Goal: Task Accomplishment & Management: Use online tool/utility

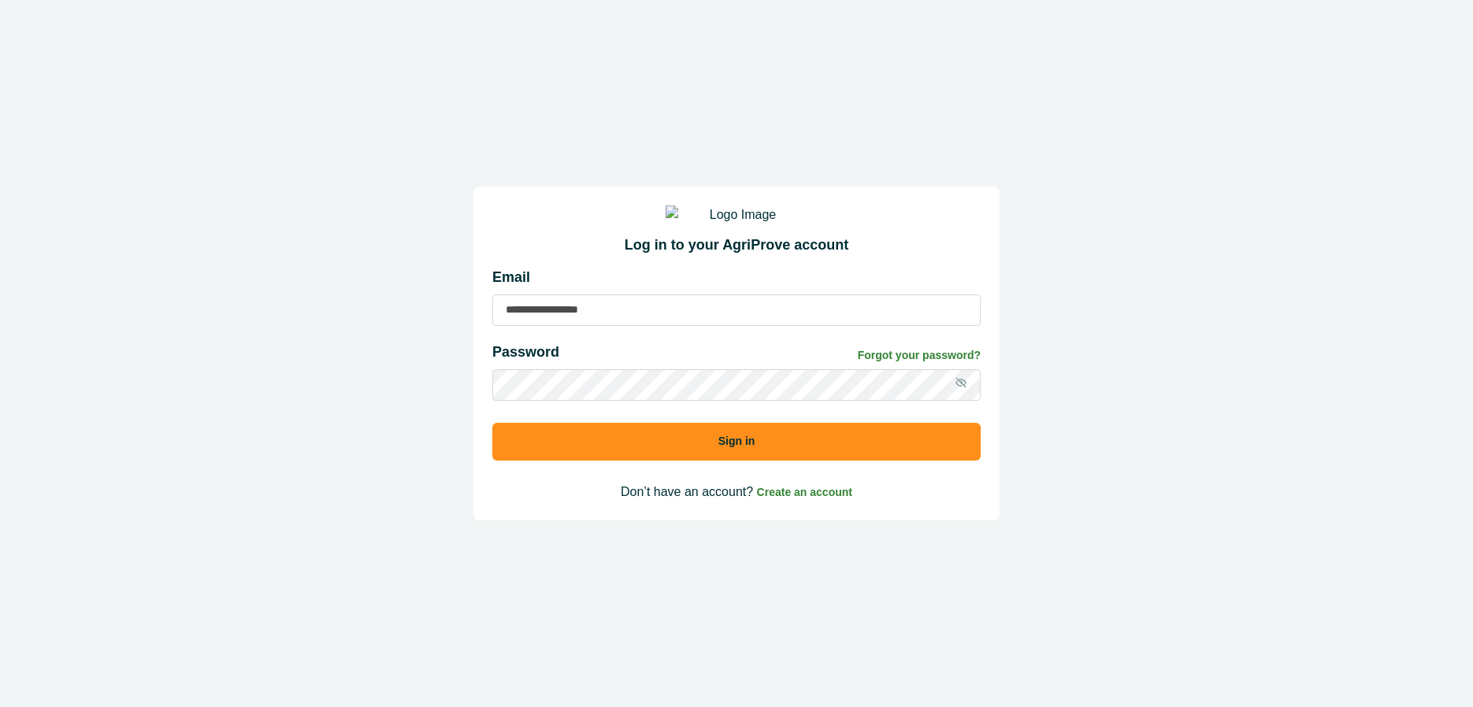
drag, startPoint x: 611, startPoint y: 321, endPoint x: 600, endPoint y: 331, distance: 14.5
click at [611, 322] on input at bounding box center [736, 311] width 488 height 32
click at [667, 325] on input "**********" at bounding box center [736, 311] width 488 height 32
click at [668, 325] on input "**********" at bounding box center [736, 311] width 488 height 32
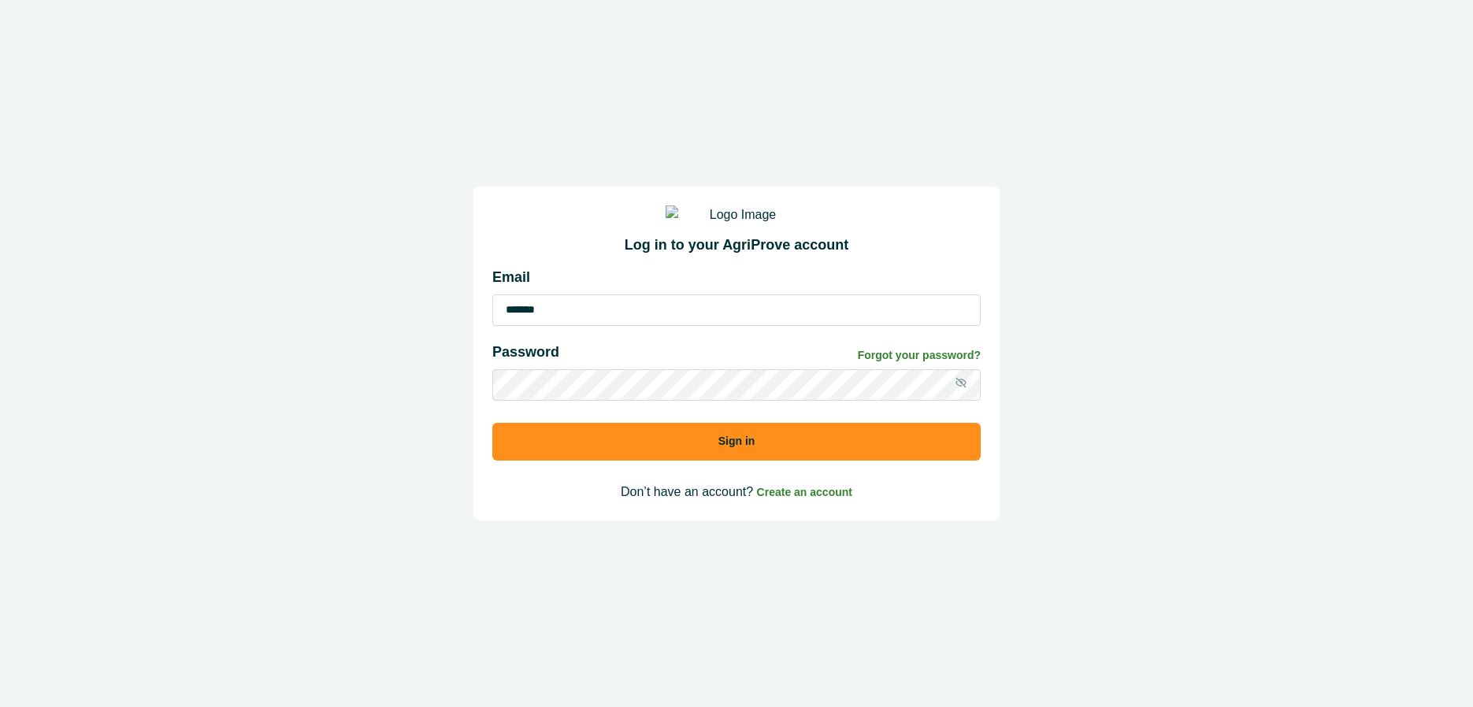
type input "**********"
click at [676, 369] on div "Password Forgot your password?" at bounding box center [736, 356] width 488 height 28
click at [492, 423] on button "Sign in" at bounding box center [736, 442] width 488 height 38
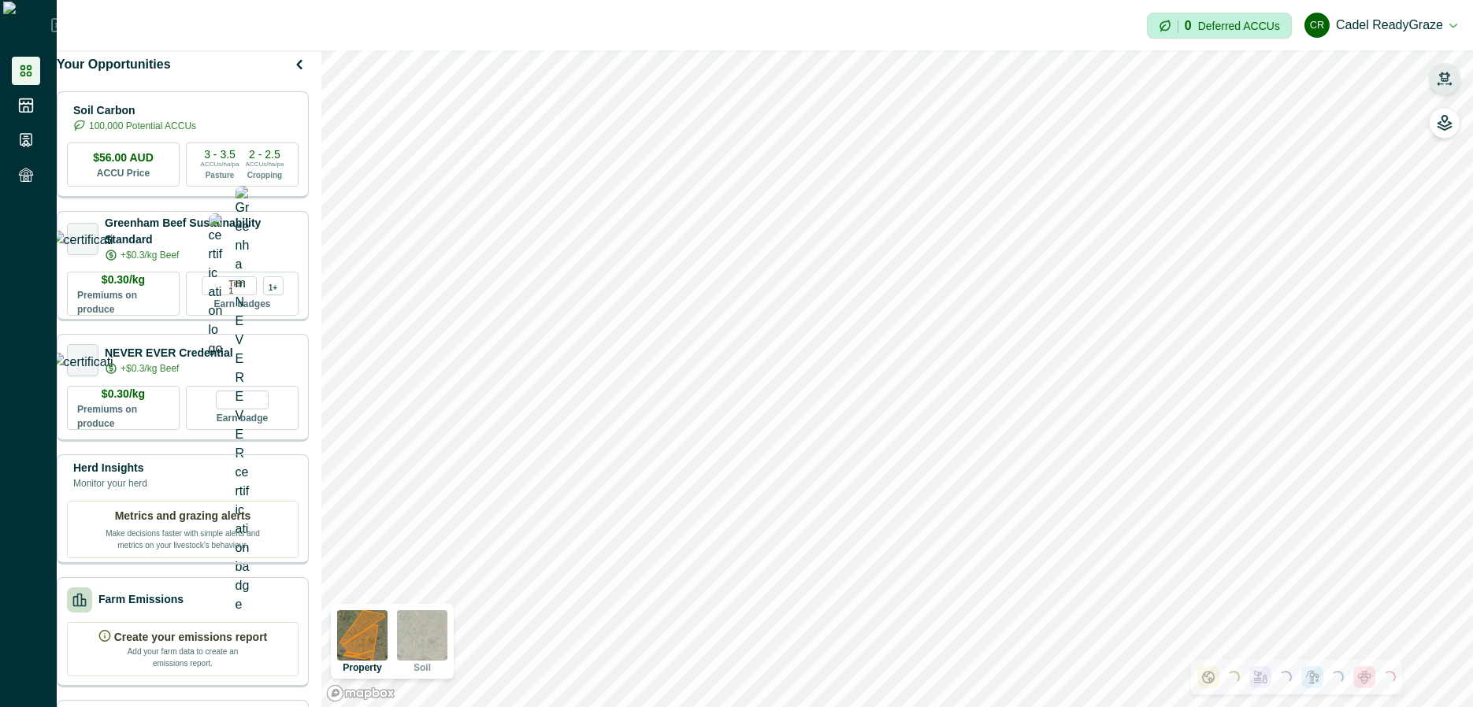
click at [1441, 72] on icon "button" at bounding box center [1445, 79] width 16 height 16
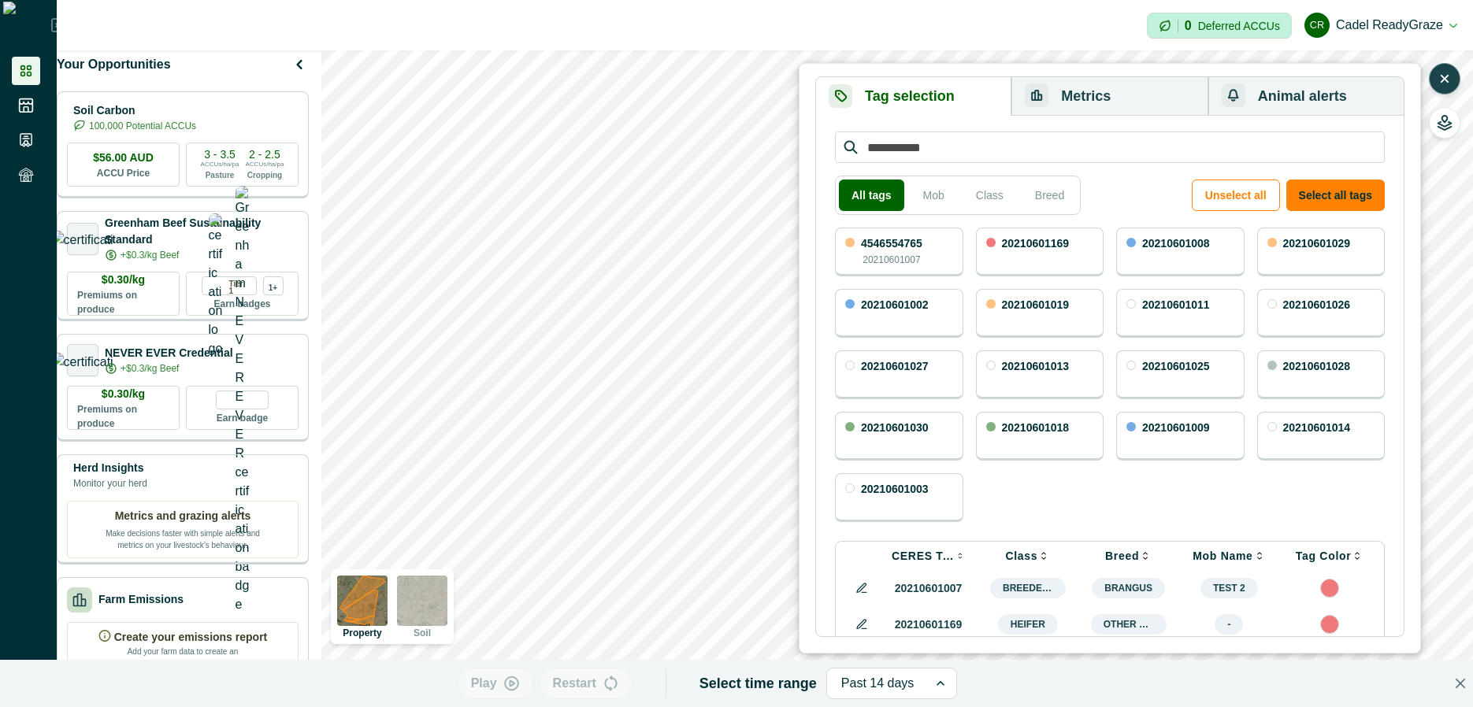
click at [1150, 100] on button "Metrics" at bounding box center [1110, 96] width 196 height 39
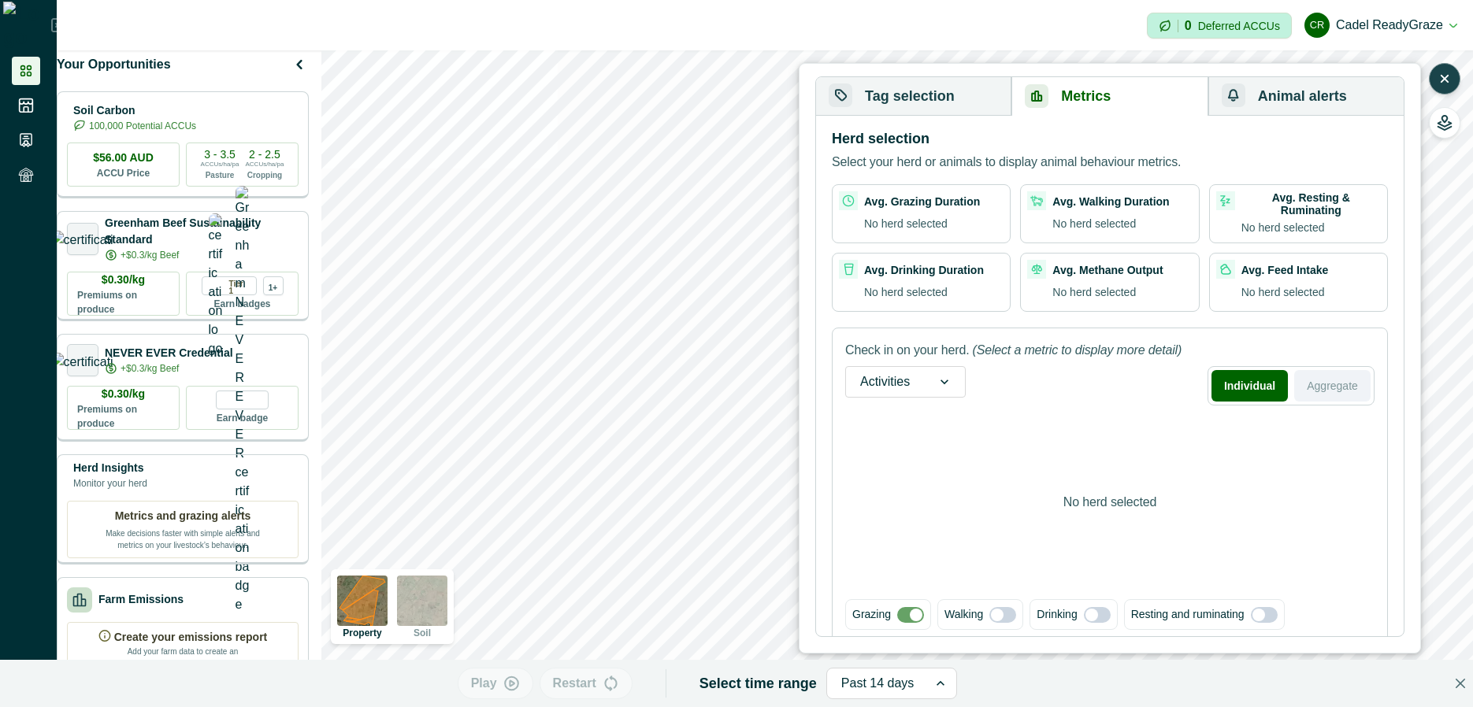
click at [1335, 388] on button "Aggregate" at bounding box center [1332, 386] width 76 height 32
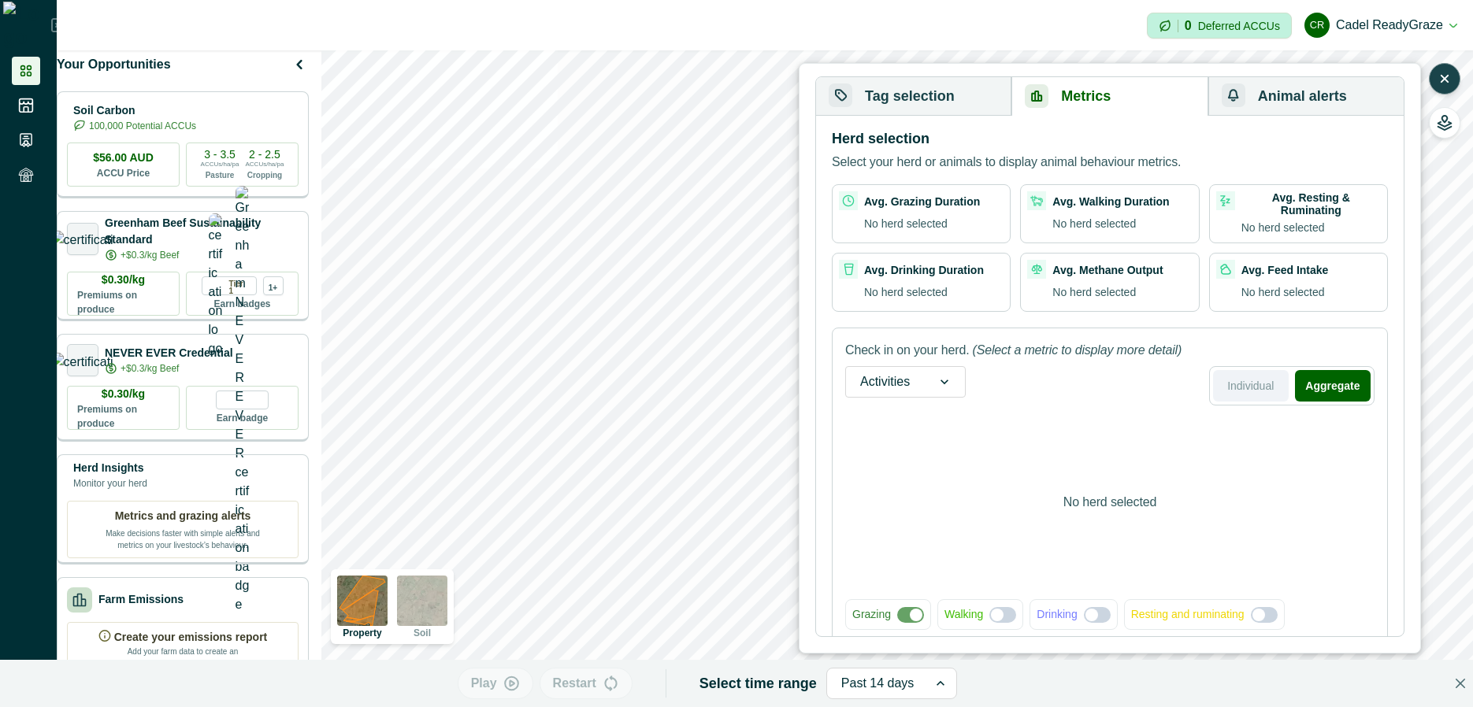
click at [1253, 388] on button "Individual" at bounding box center [1251, 386] width 76 height 32
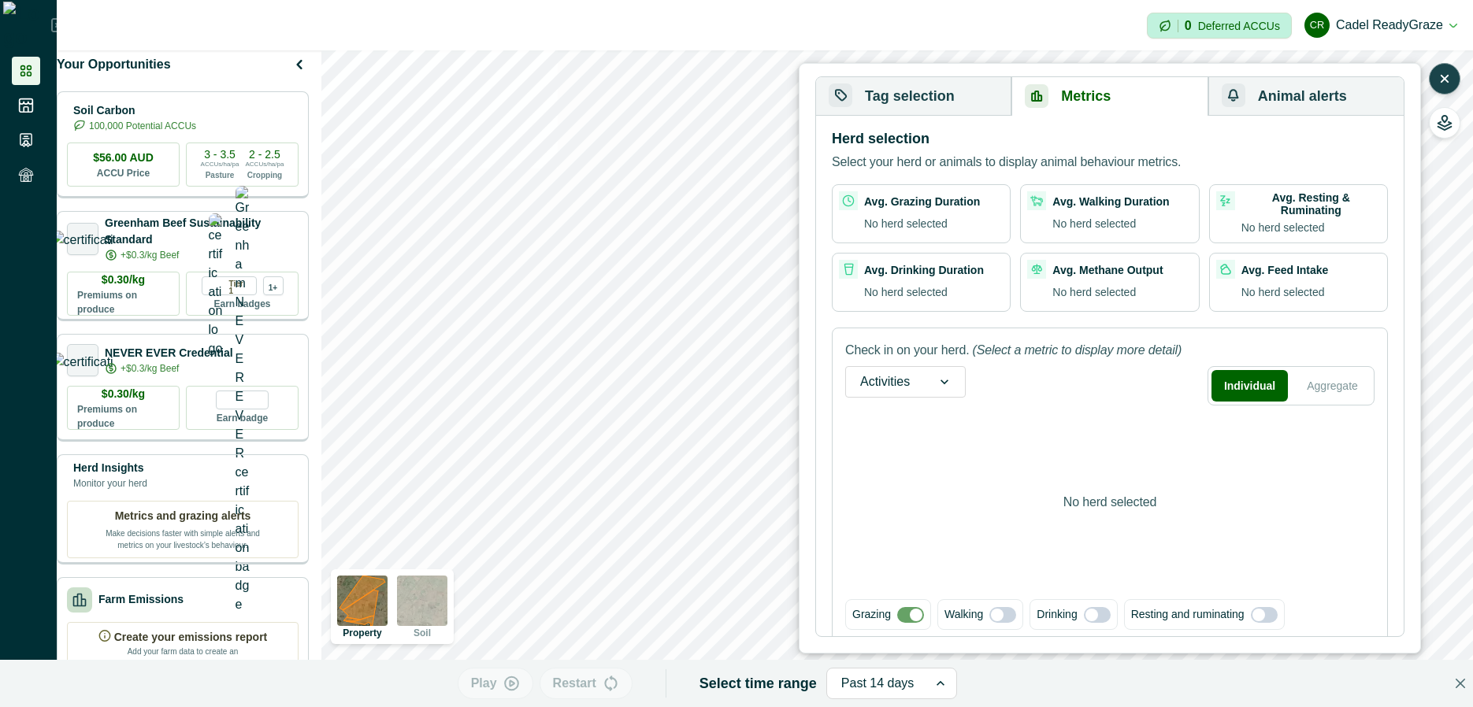
click at [955, 92] on button "Tag selection" at bounding box center [913, 96] width 195 height 39
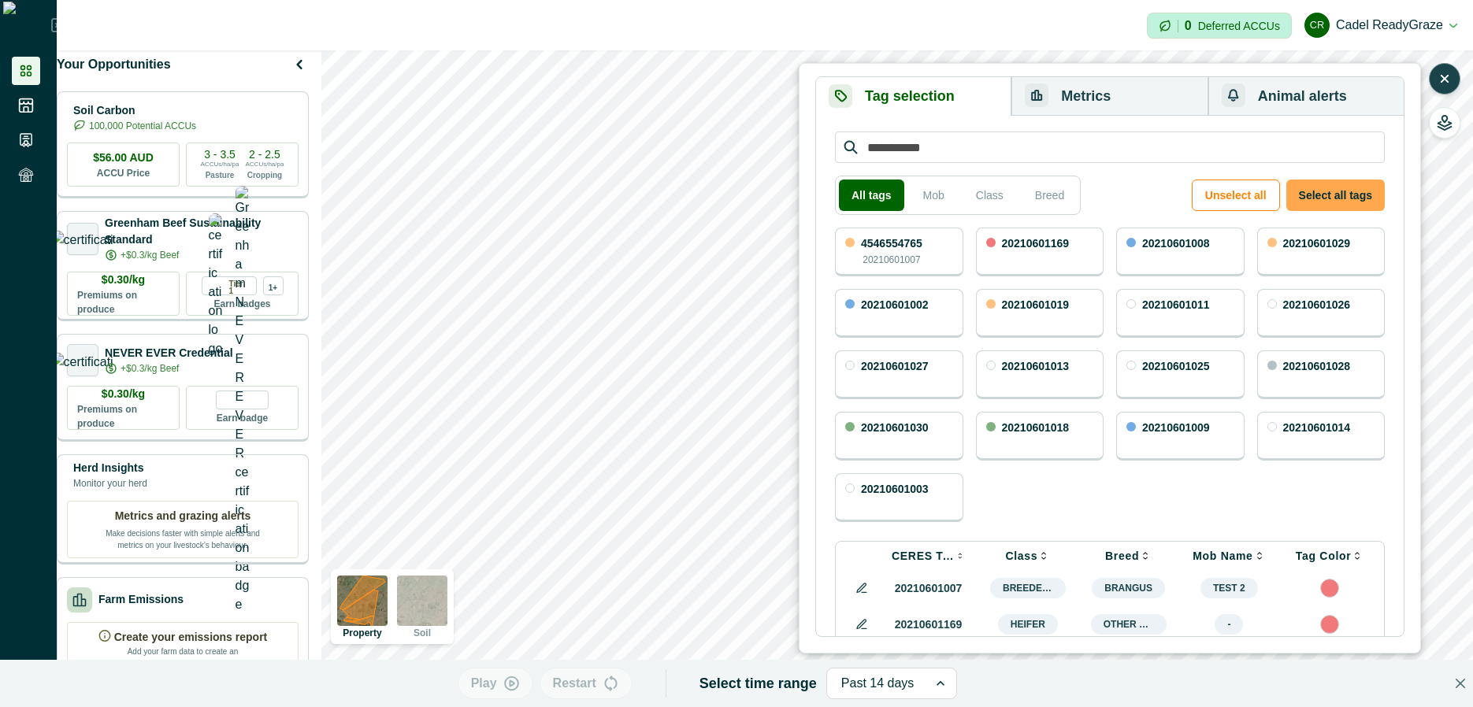
click at [1331, 188] on button "Select all tags" at bounding box center [1335, 196] width 98 height 32
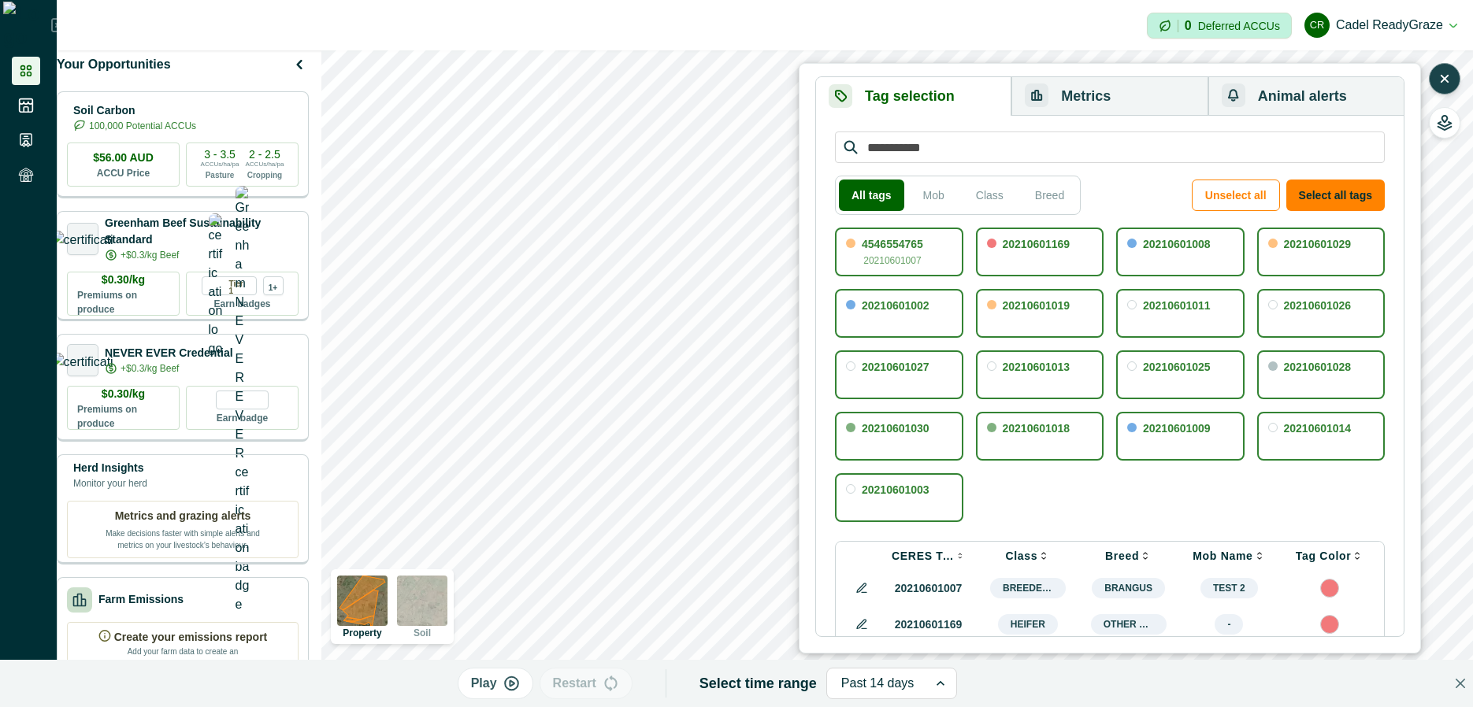
click at [1123, 87] on button "Metrics" at bounding box center [1110, 96] width 196 height 39
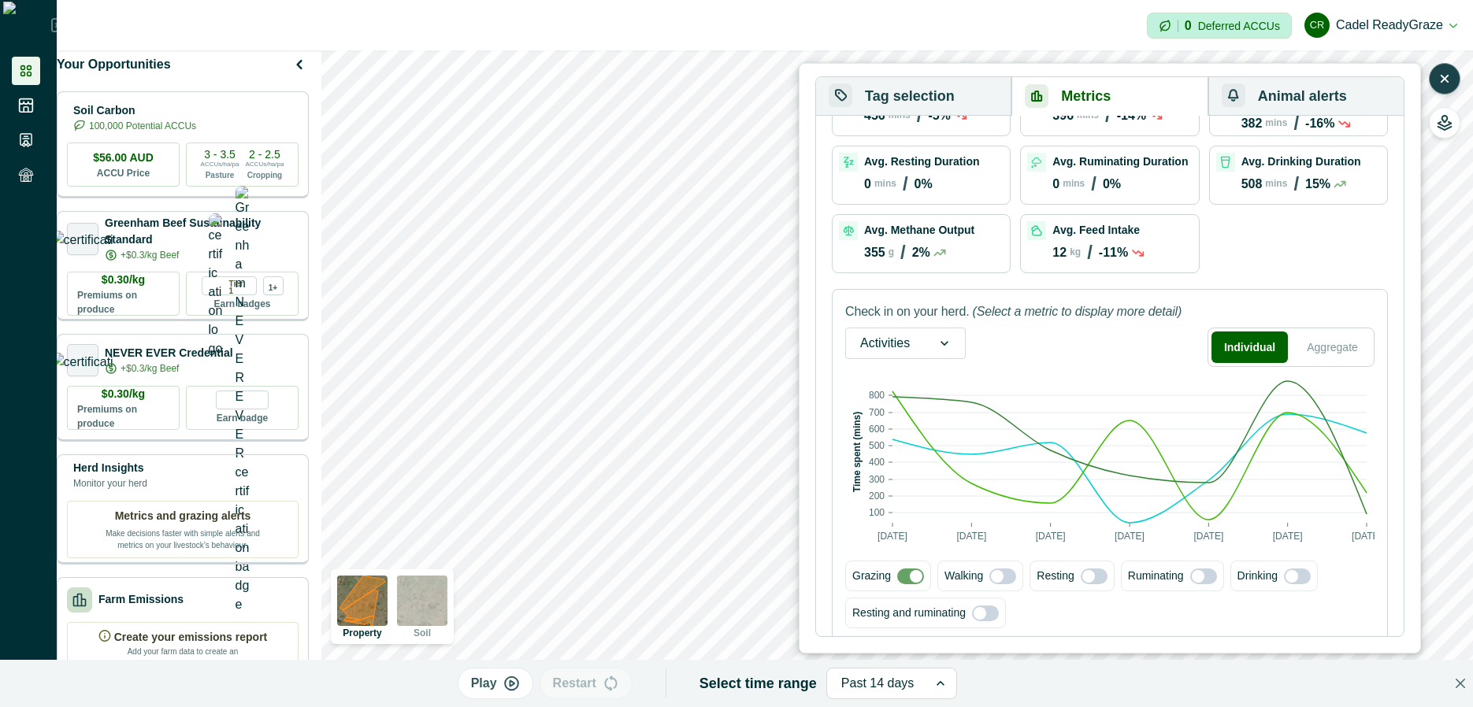
scroll to position [121, 0]
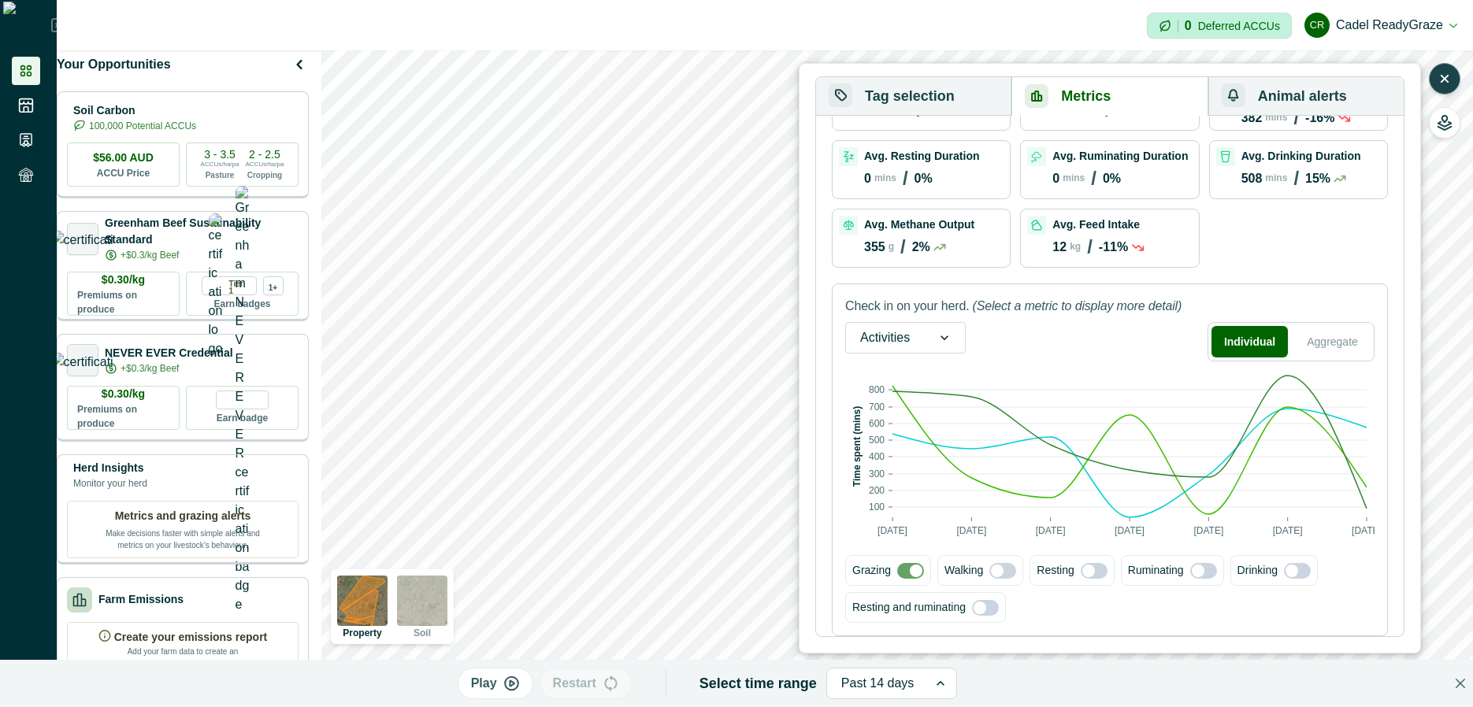
click at [1010, 571] on span at bounding box center [1002, 571] width 27 height 16
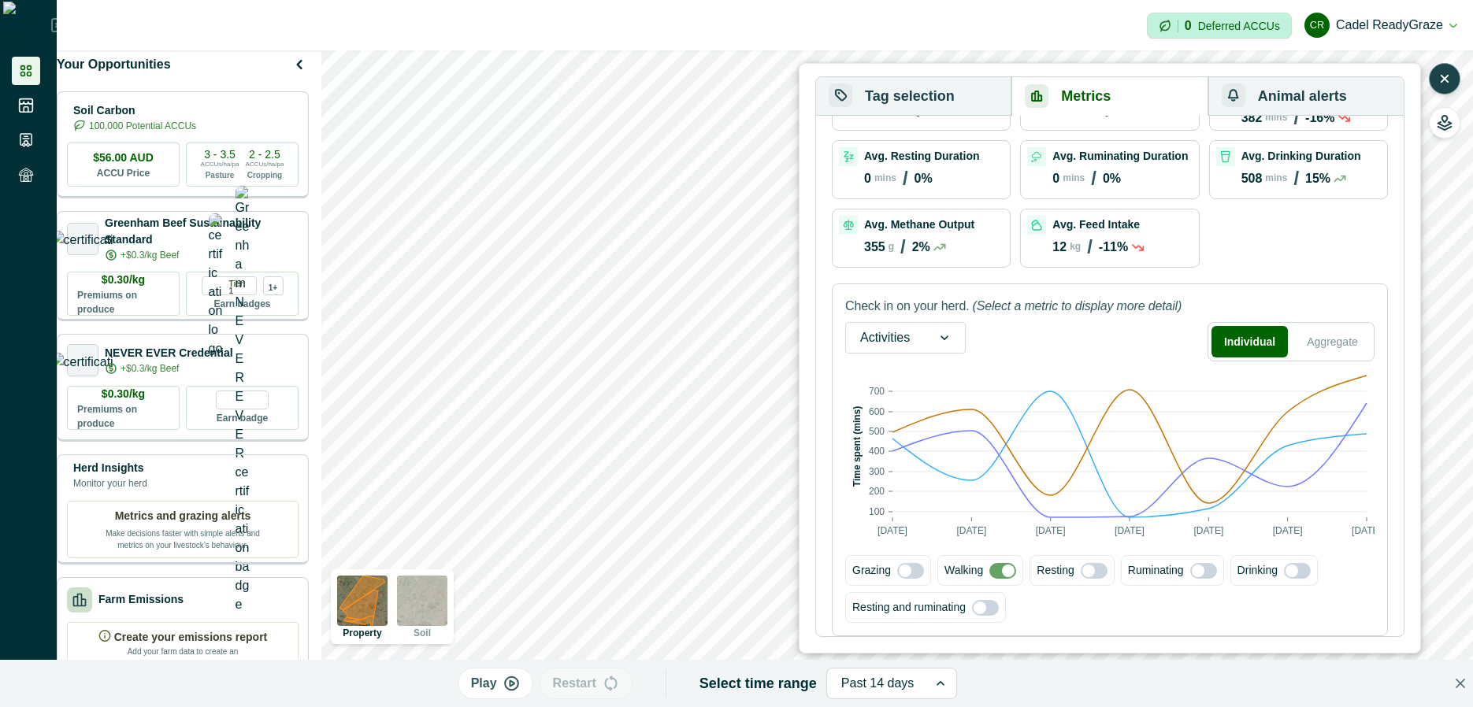
click at [913, 575] on span at bounding box center [910, 571] width 27 height 16
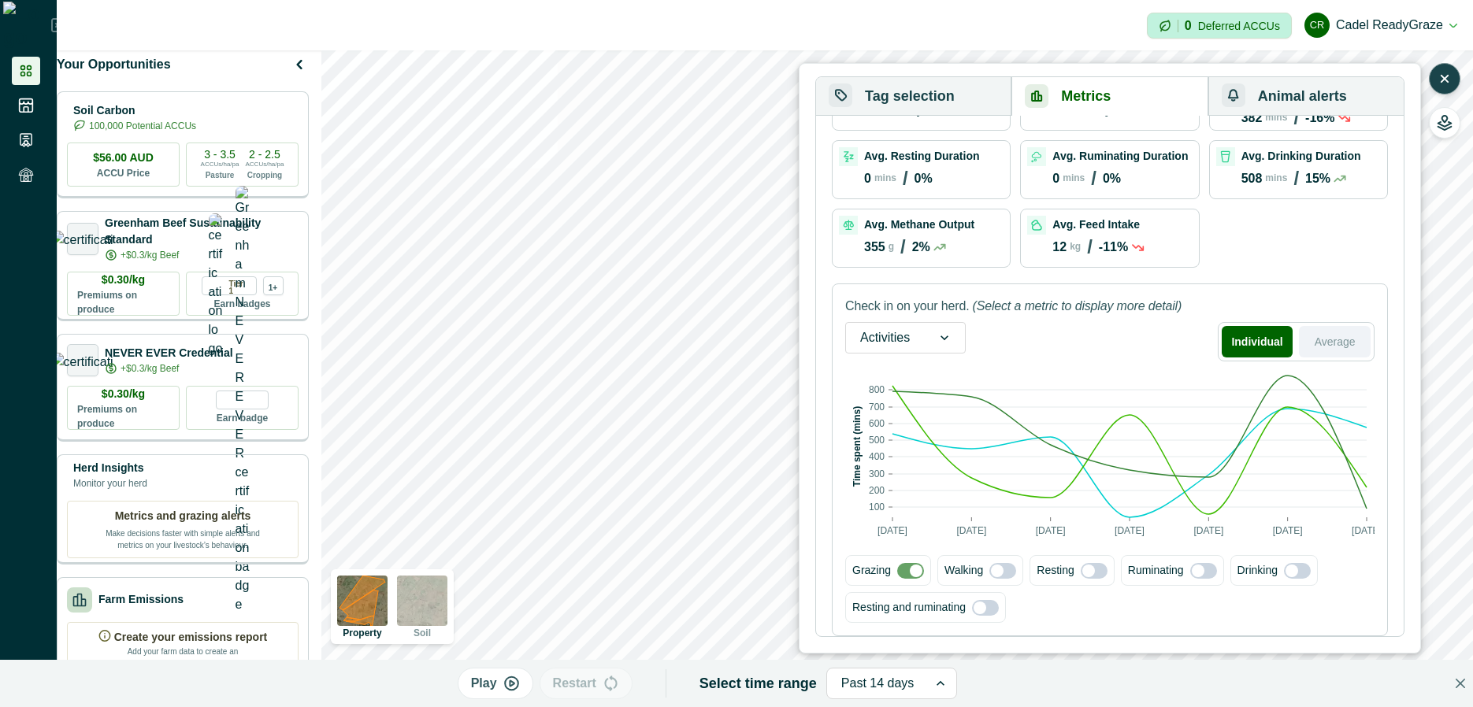
click at [1347, 344] on button "Average" at bounding box center [1335, 342] width 72 height 32
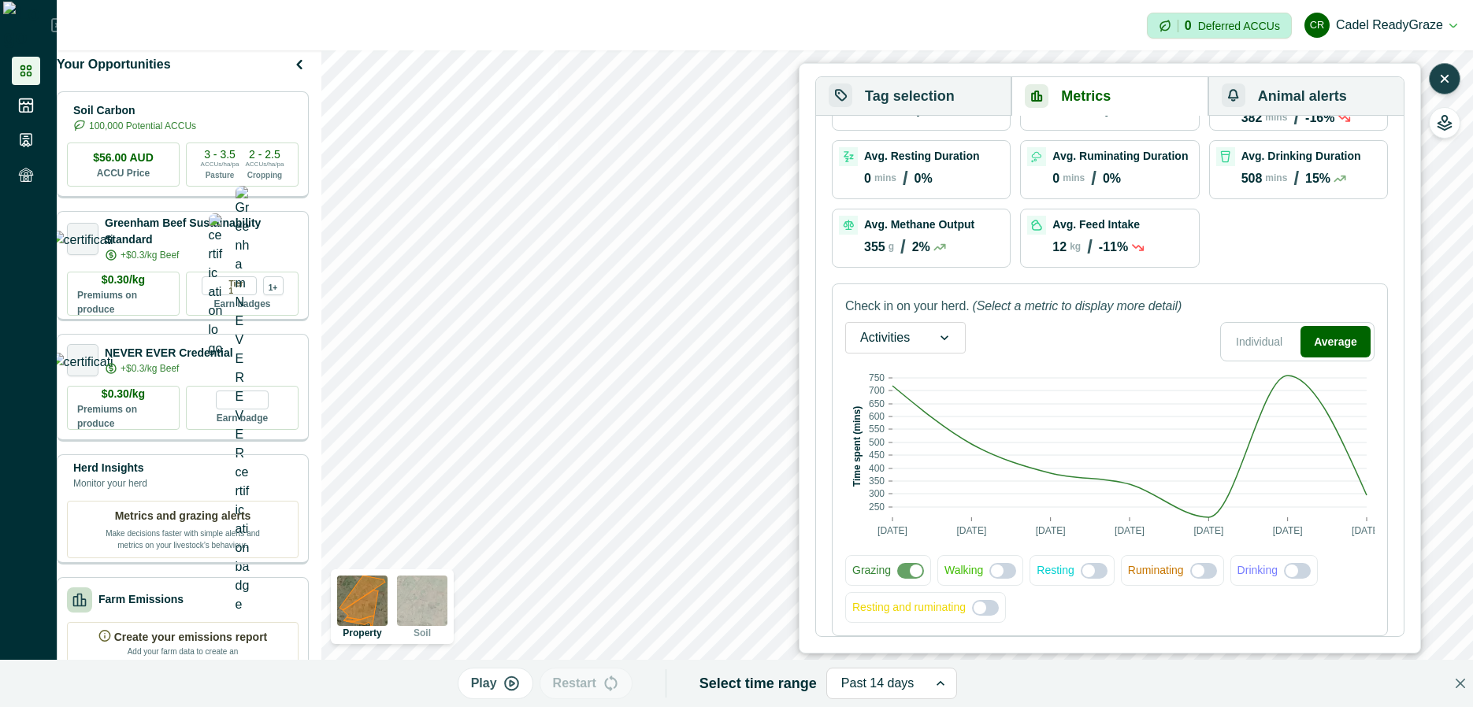
click at [1203, 570] on span at bounding box center [1203, 571] width 27 height 16
click at [1288, 564] on span at bounding box center [1297, 571] width 27 height 16
drag, startPoint x: 995, startPoint y: 574, endPoint x: 1054, endPoint y: 577, distance: 59.2
click at [995, 575] on span at bounding box center [997, 571] width 13 height 13
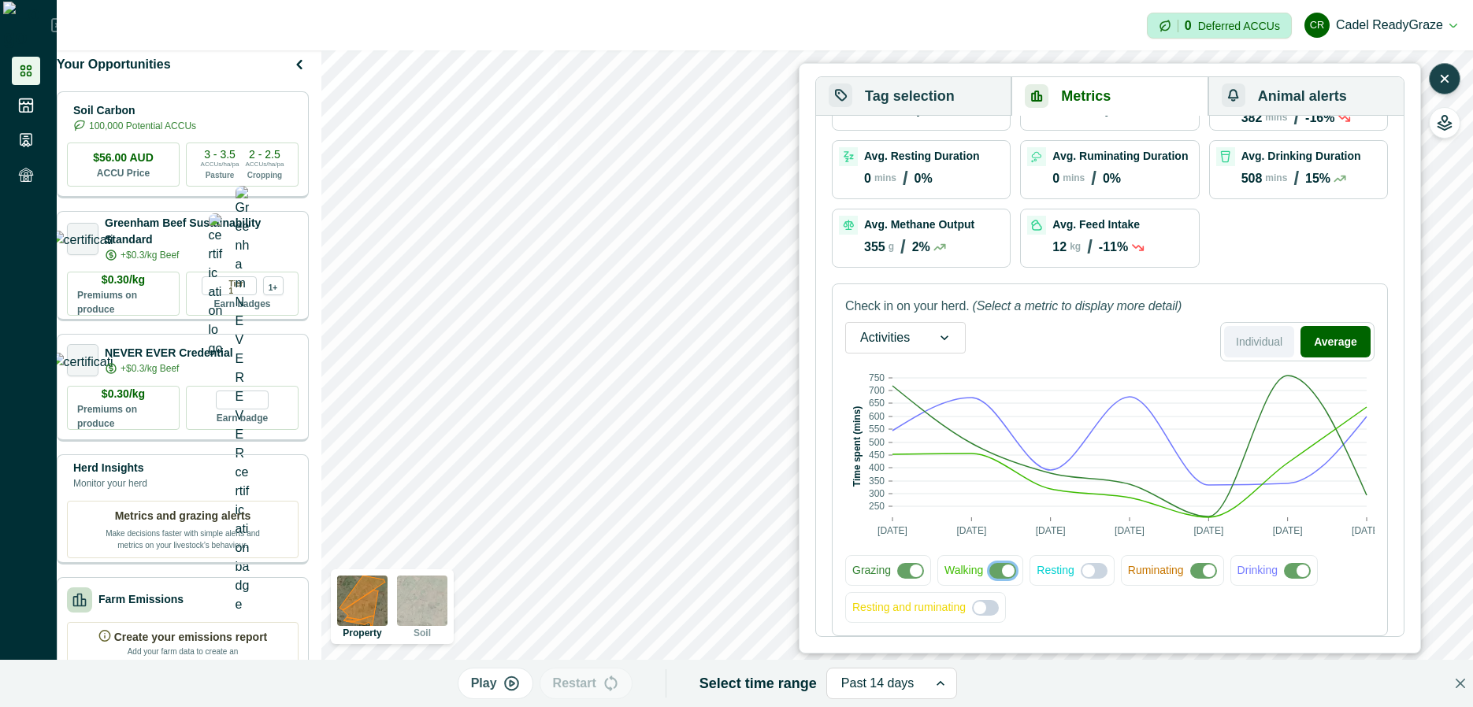
click at [1290, 340] on button "Individual" at bounding box center [1259, 342] width 70 height 32
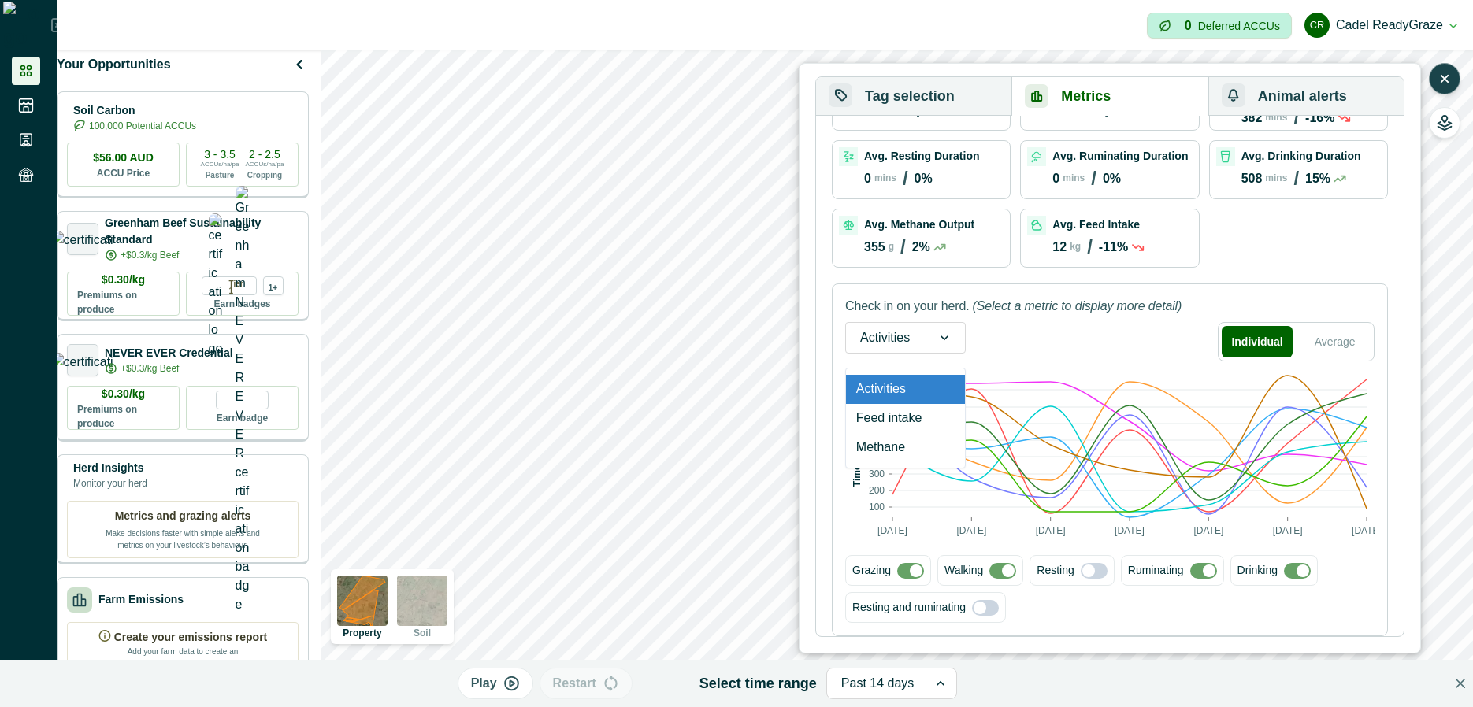
click at [910, 344] on div at bounding box center [885, 338] width 50 height 22
click at [900, 424] on div "Feed intake" at bounding box center [905, 418] width 119 height 29
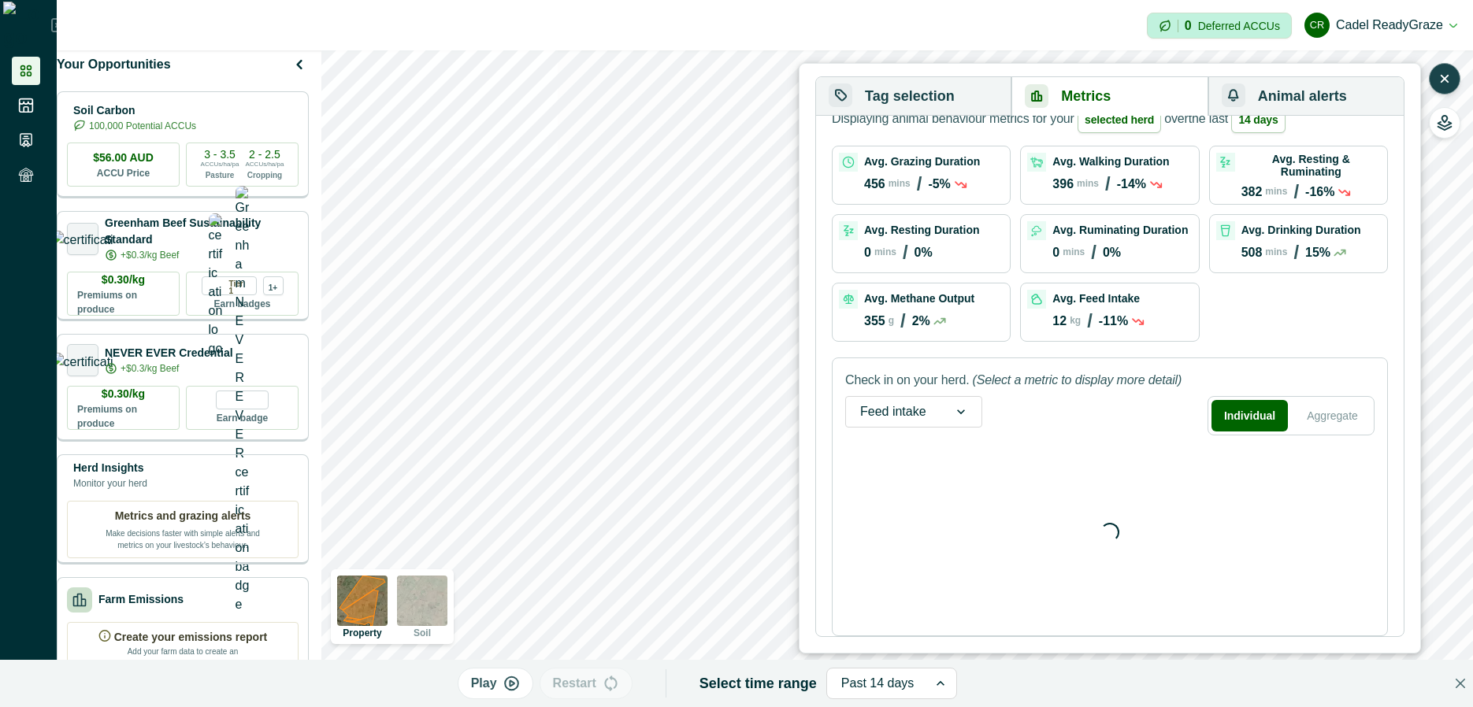
scroll to position [46, 0]
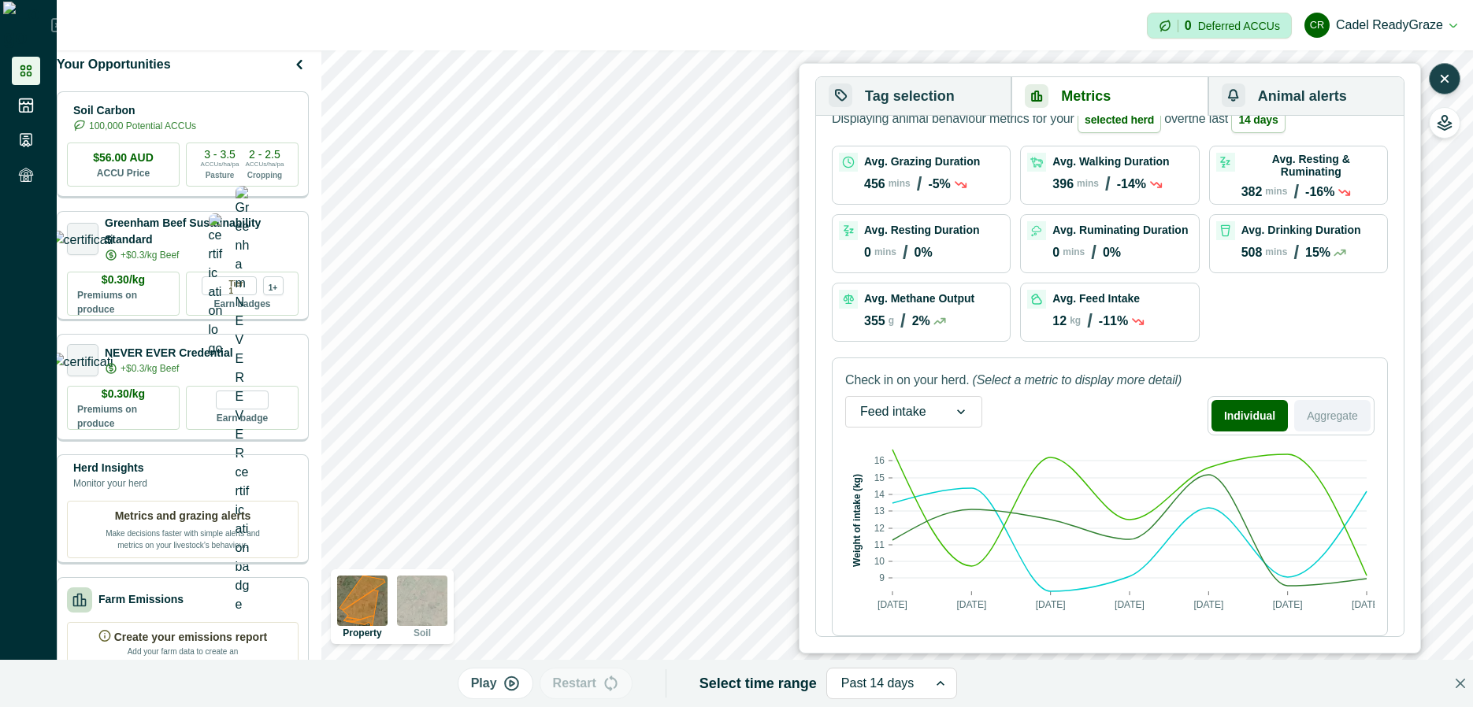
click at [1338, 429] on button "Aggregate" at bounding box center [1332, 416] width 76 height 32
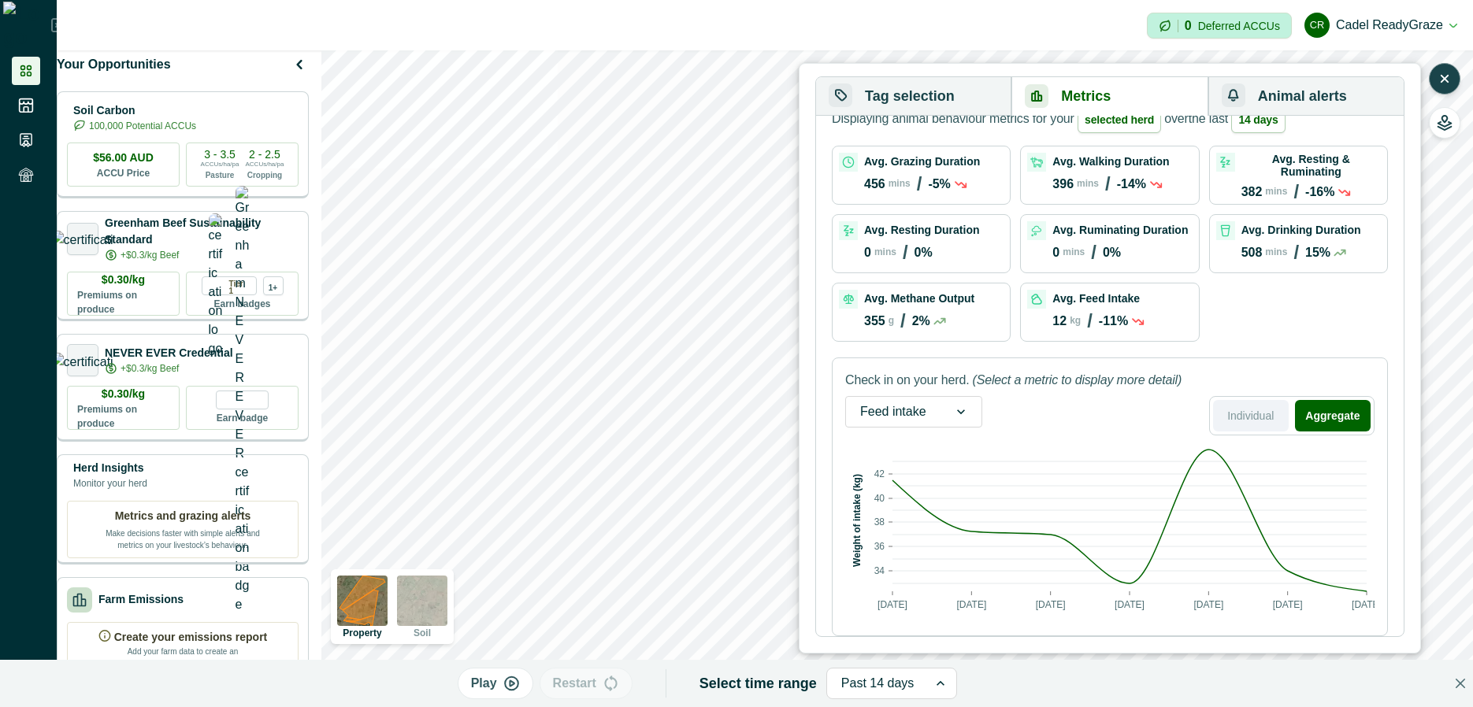
click at [1264, 418] on button "Individual" at bounding box center [1251, 416] width 76 height 32
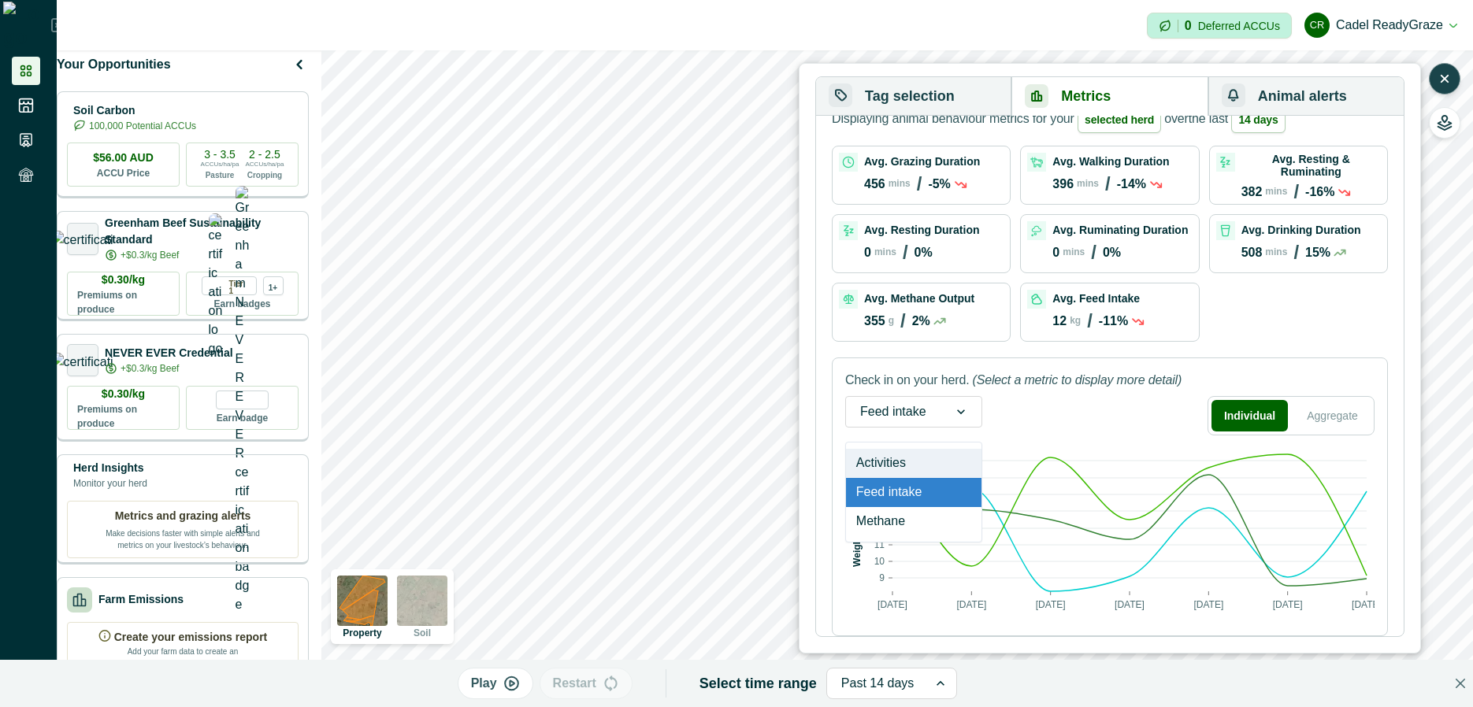
click at [958, 408] on icon at bounding box center [961, 412] width 16 height 16
click at [1060, 397] on div "option Activities focused, 1 of 3. 3 results available. Use Up and Down to choo…" at bounding box center [1109, 415] width 529 height 39
click at [1323, 410] on button "Aggregate" at bounding box center [1332, 416] width 76 height 32
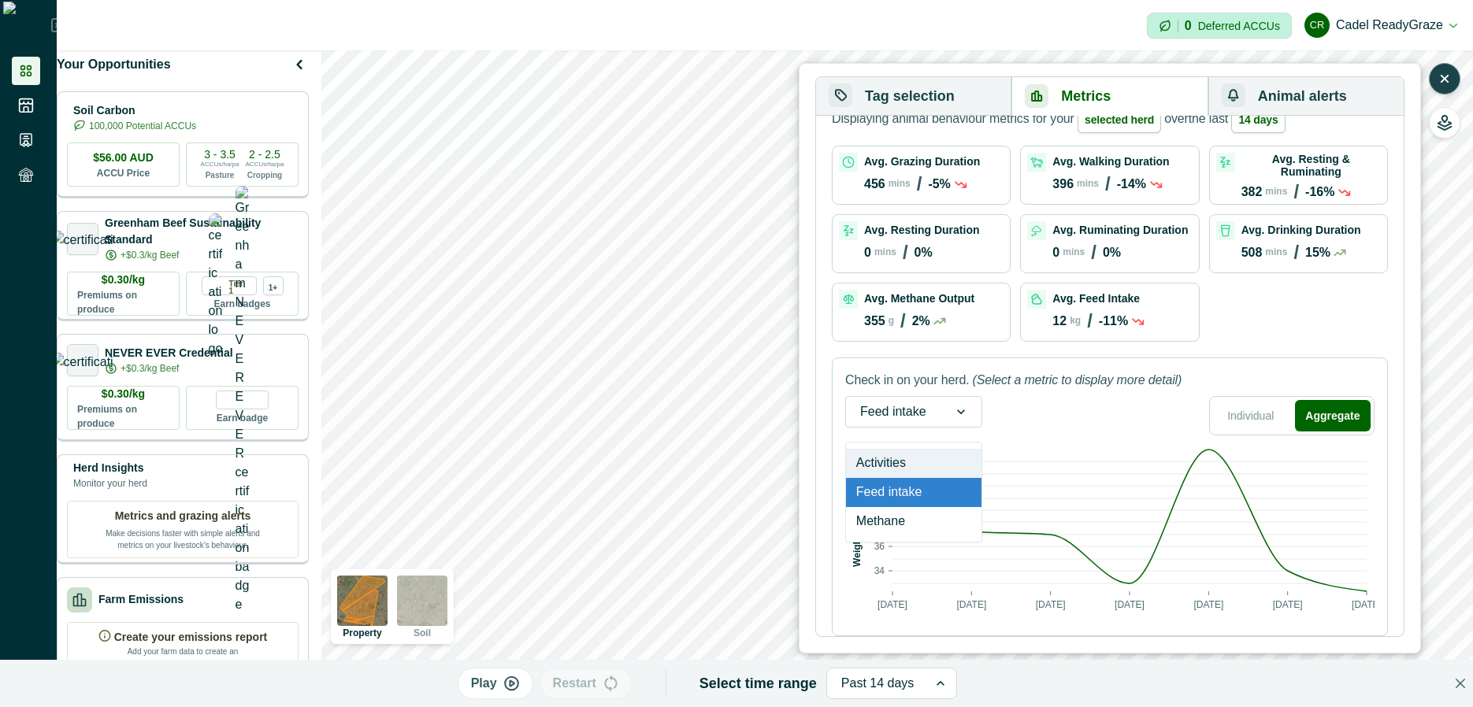
click at [913, 411] on div at bounding box center [893, 412] width 66 height 22
drag, startPoint x: 901, startPoint y: 465, endPoint x: 936, endPoint y: 454, distance: 36.4
click at [901, 466] on div "Activities" at bounding box center [914, 463] width 136 height 29
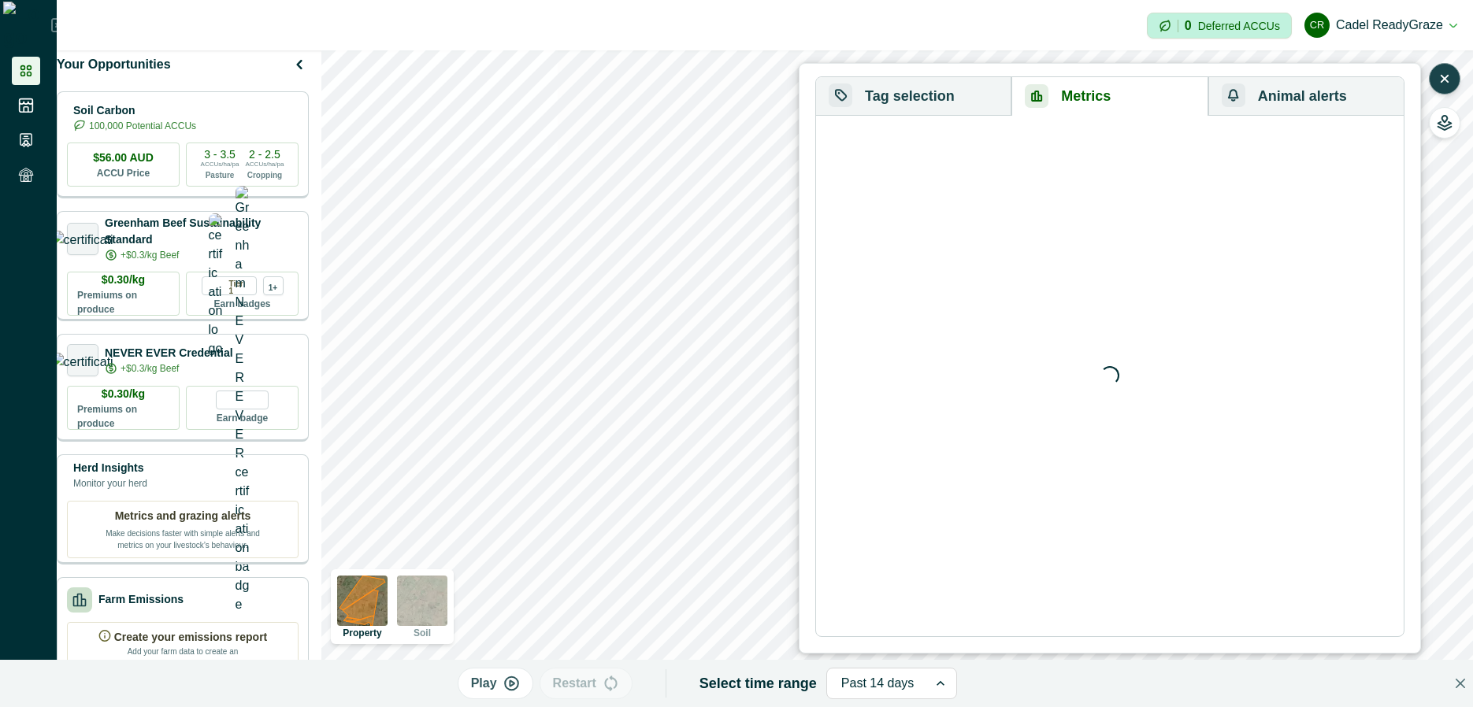
scroll to position [0, 0]
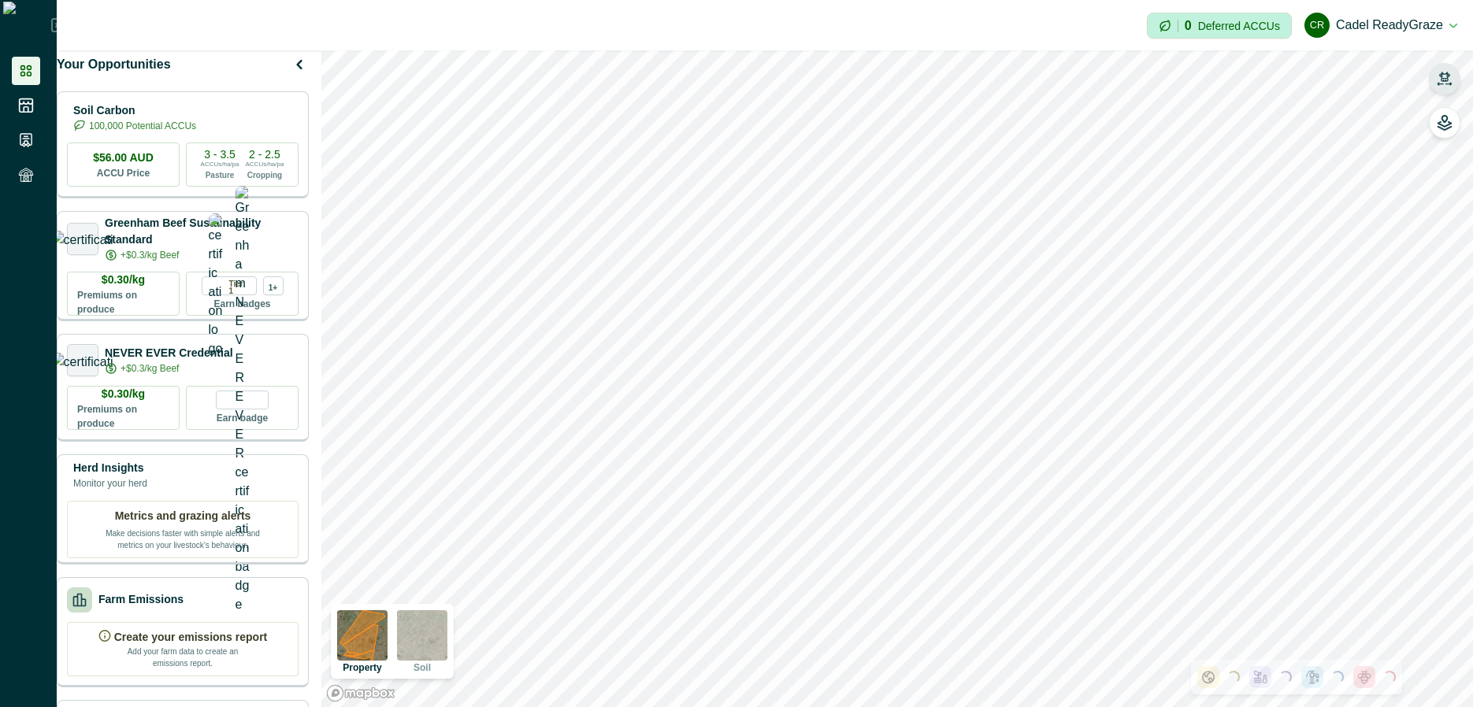
click at [1441, 82] on icon "button" at bounding box center [1445, 79] width 16 height 16
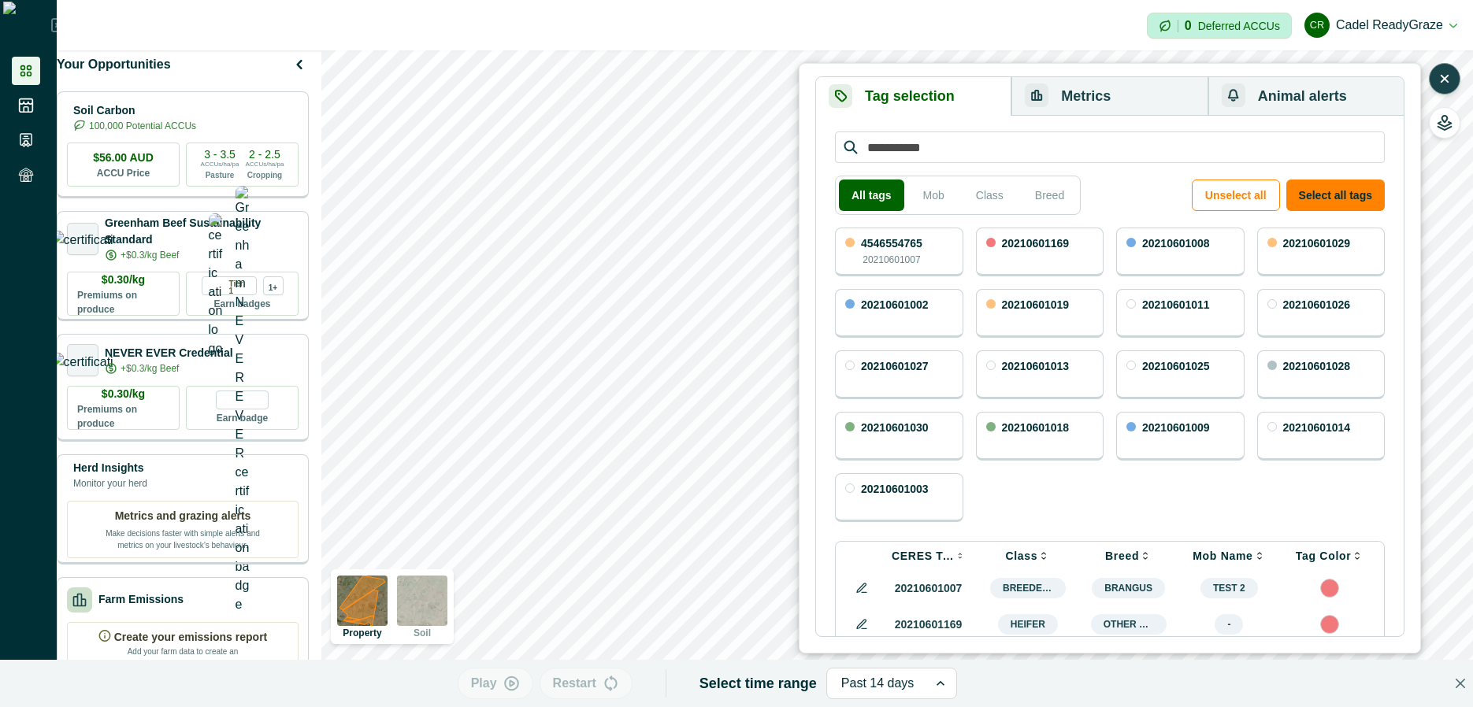
click at [1139, 106] on button "Metrics" at bounding box center [1110, 96] width 196 height 39
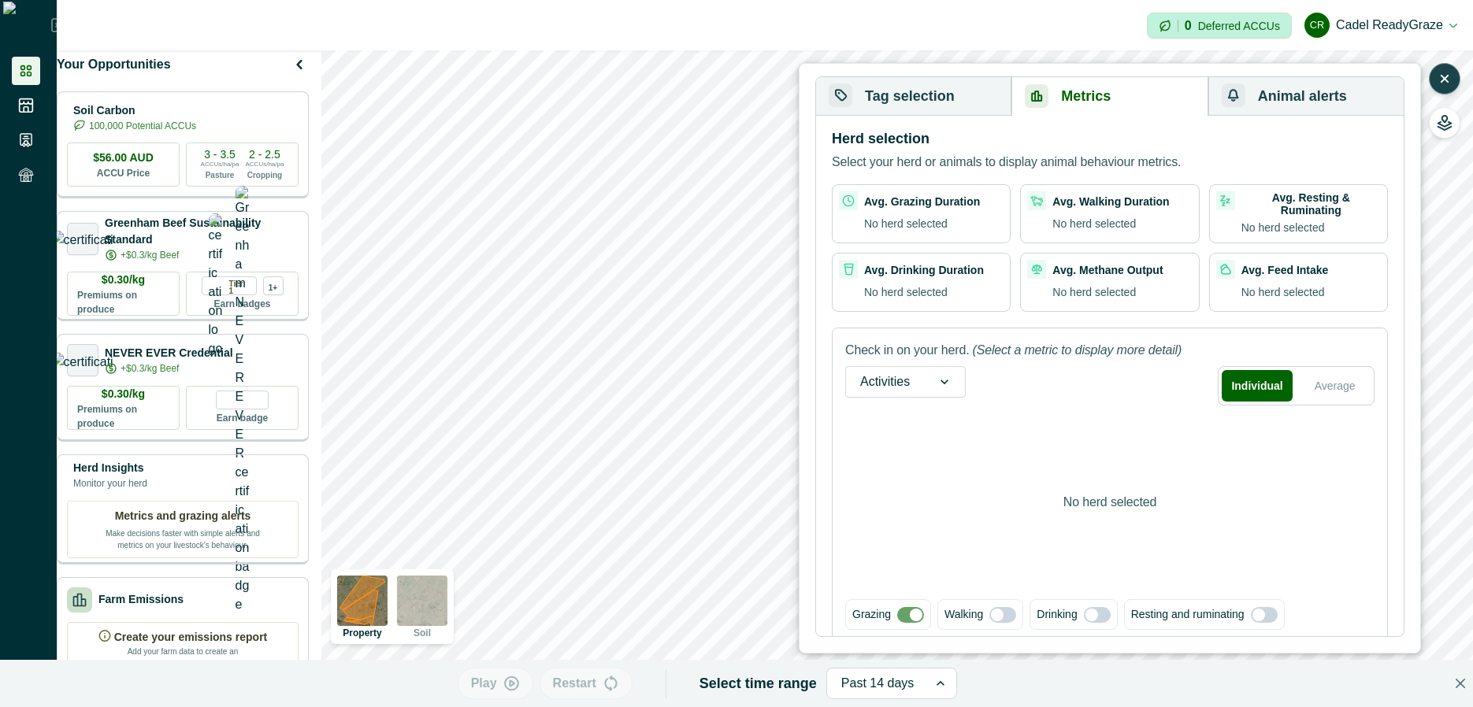
drag, startPoint x: 910, startPoint y: 98, endPoint x: 1190, endPoint y: 202, distance: 299.4
click at [911, 97] on button "Tag selection" at bounding box center [913, 96] width 195 height 39
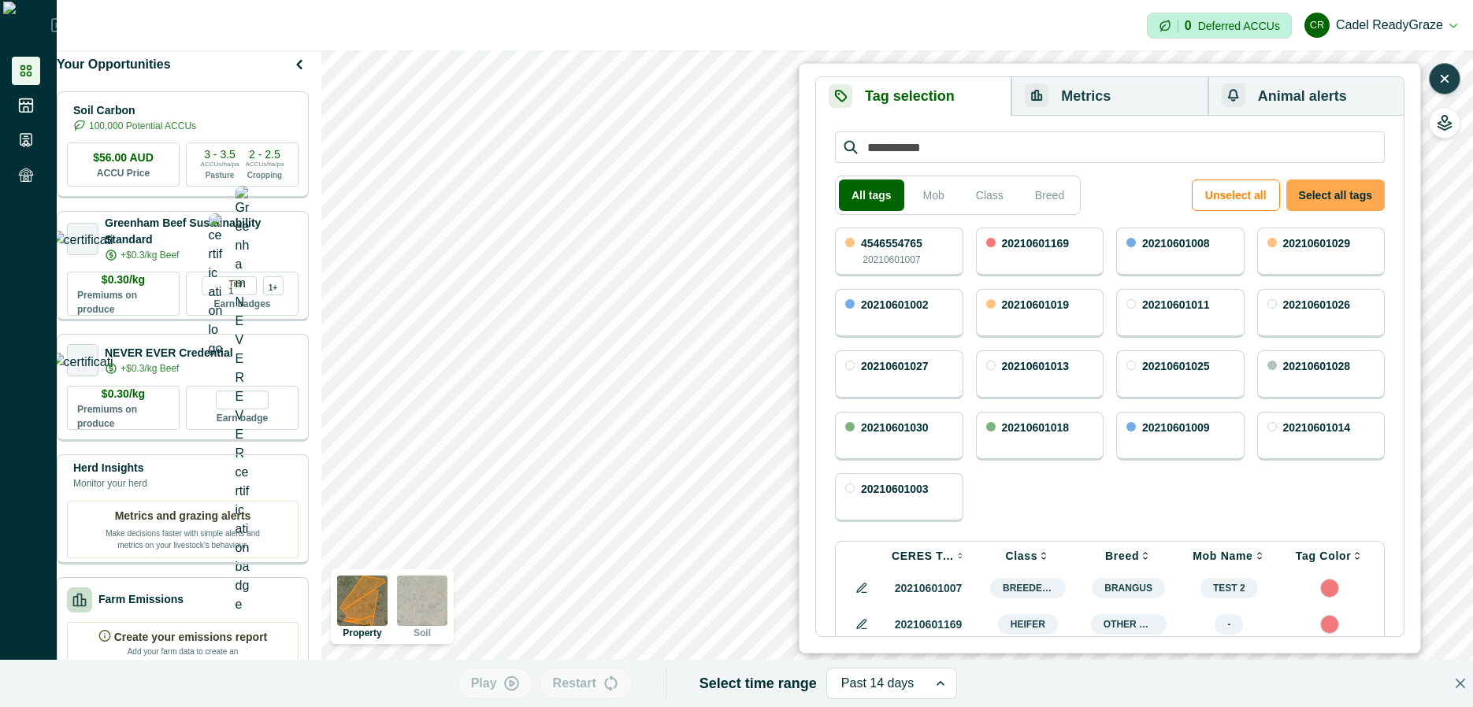
click at [1325, 203] on button "Select all tags" at bounding box center [1335, 196] width 98 height 32
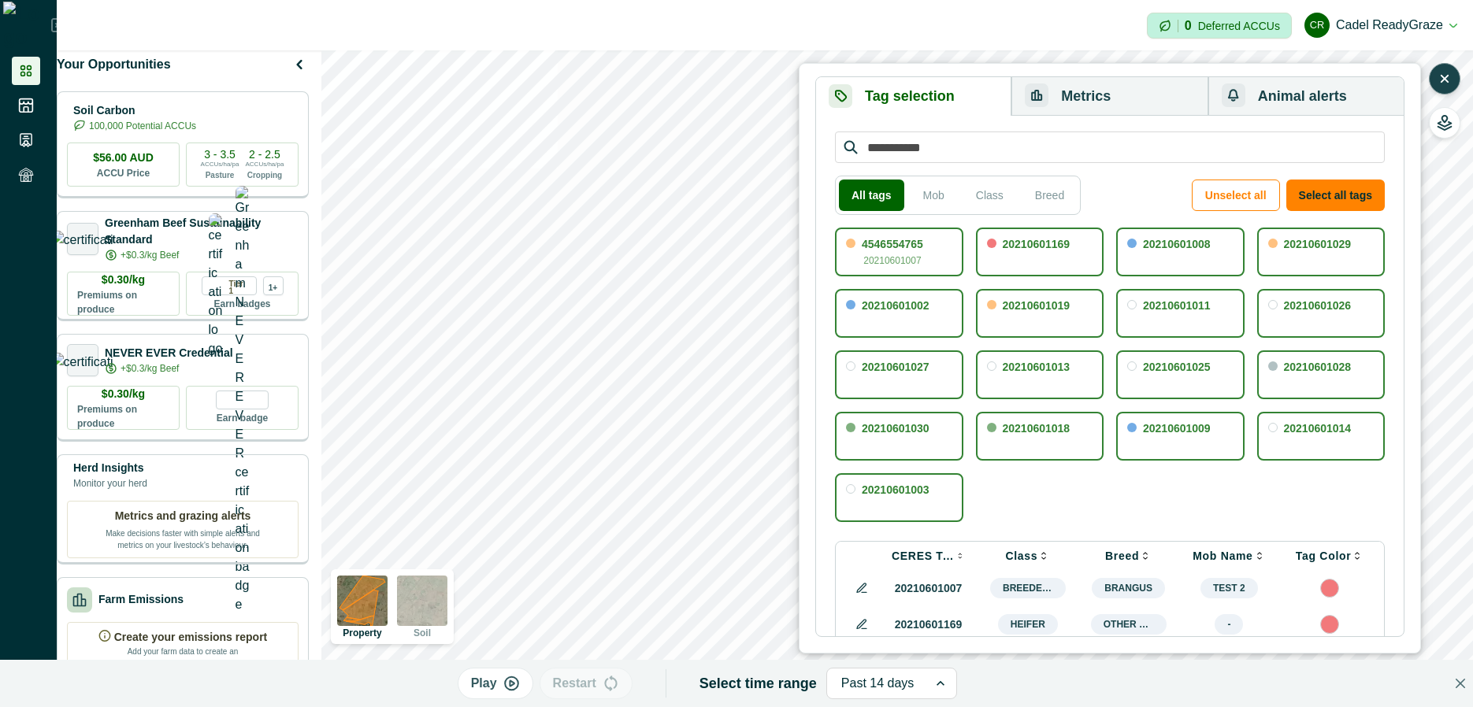
click at [1049, 97] on div "button" at bounding box center [1037, 96] width 24 height 24
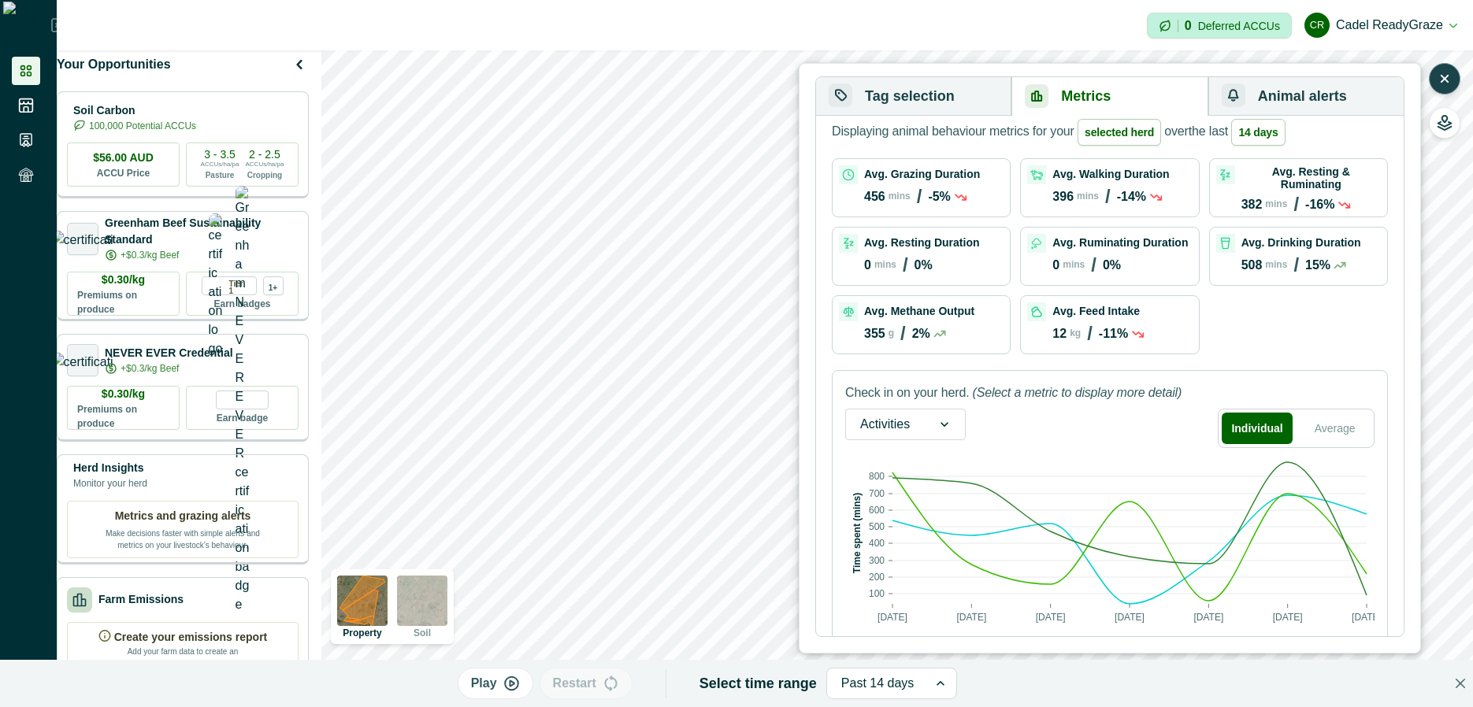
scroll to position [121, 0]
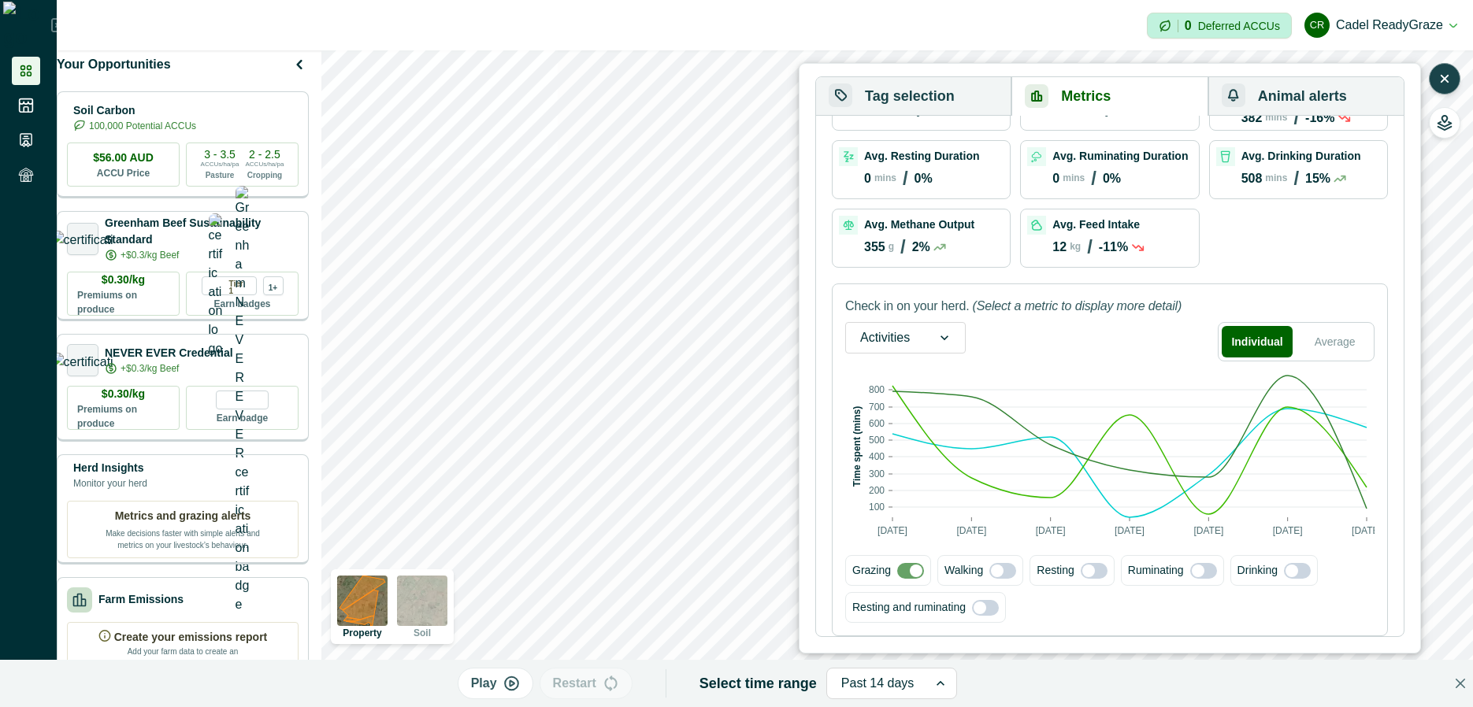
click at [1004, 576] on span at bounding box center [1002, 571] width 27 height 16
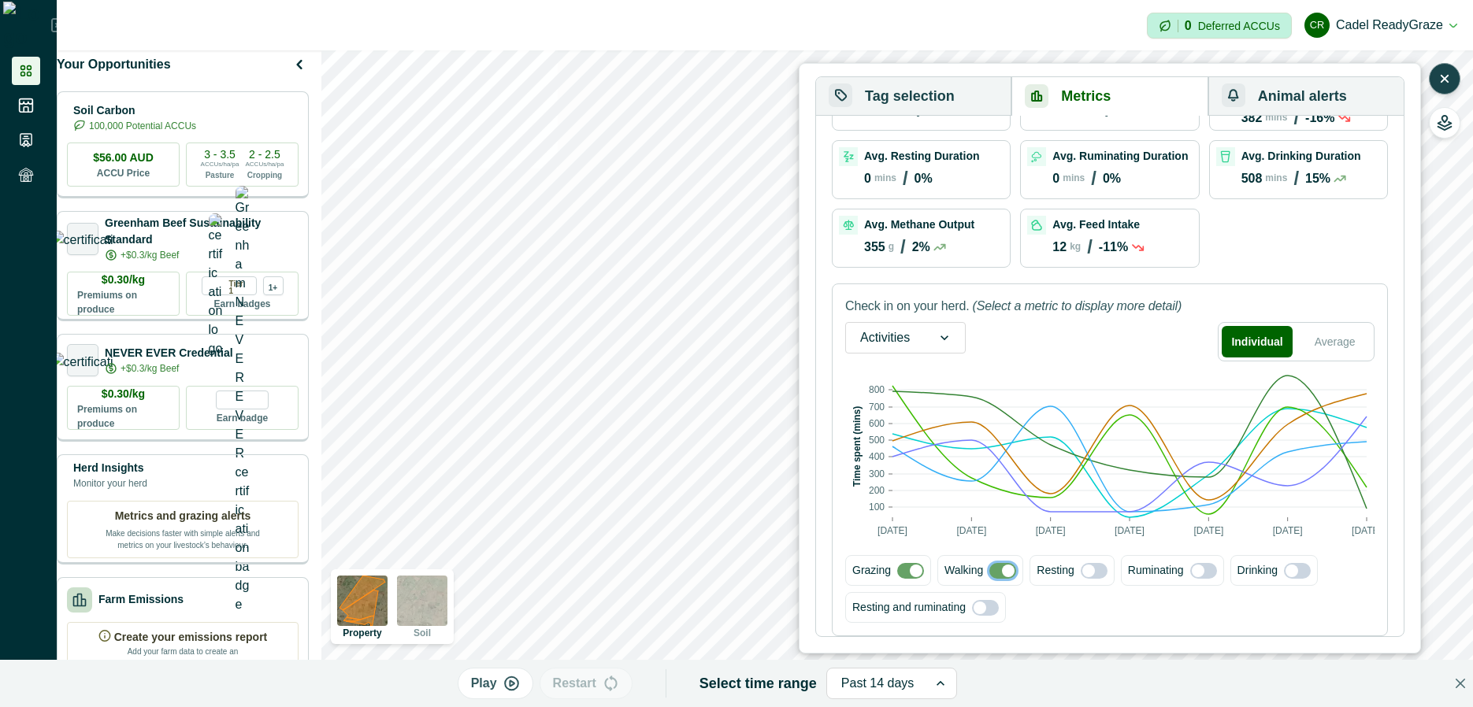
click at [1093, 574] on span at bounding box center [1094, 571] width 27 height 16
click at [986, 610] on span at bounding box center [985, 608] width 27 height 16
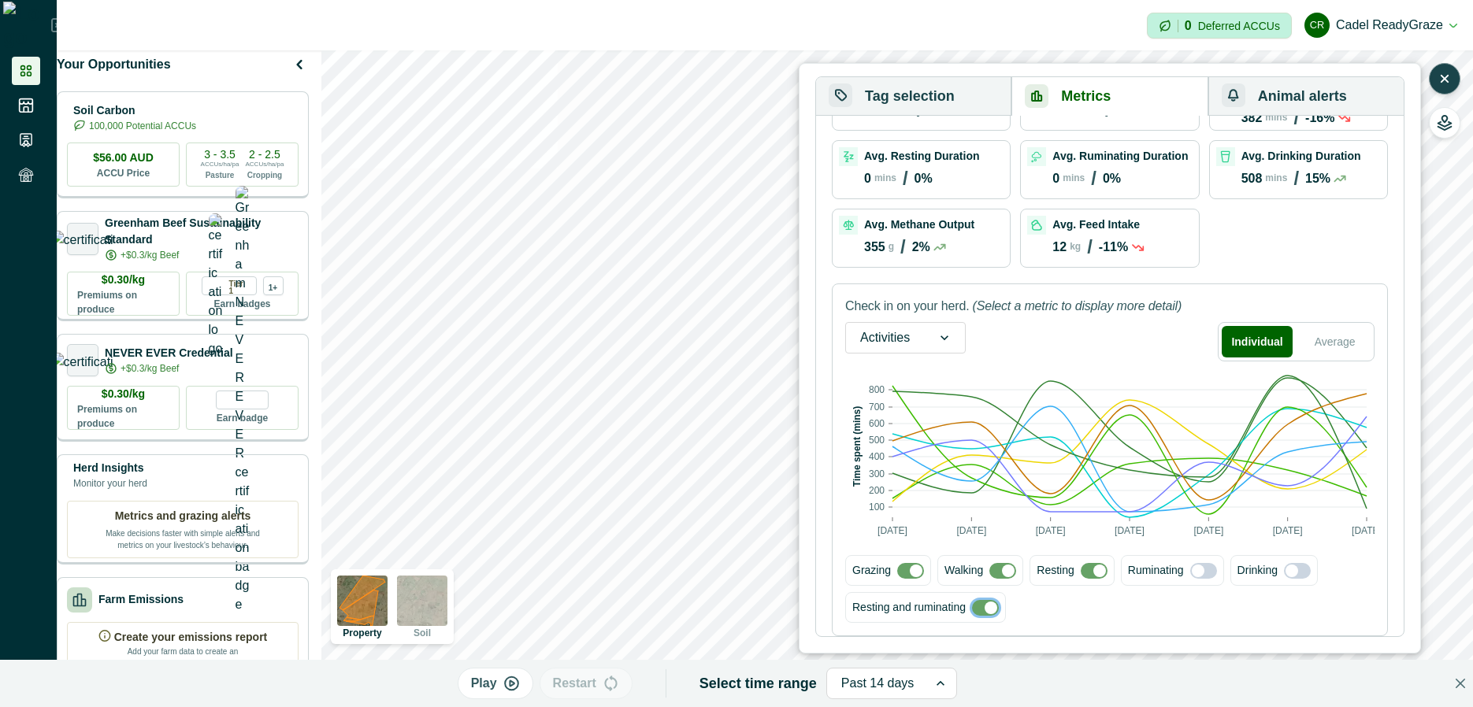
click at [1007, 576] on span at bounding box center [1008, 571] width 13 height 13
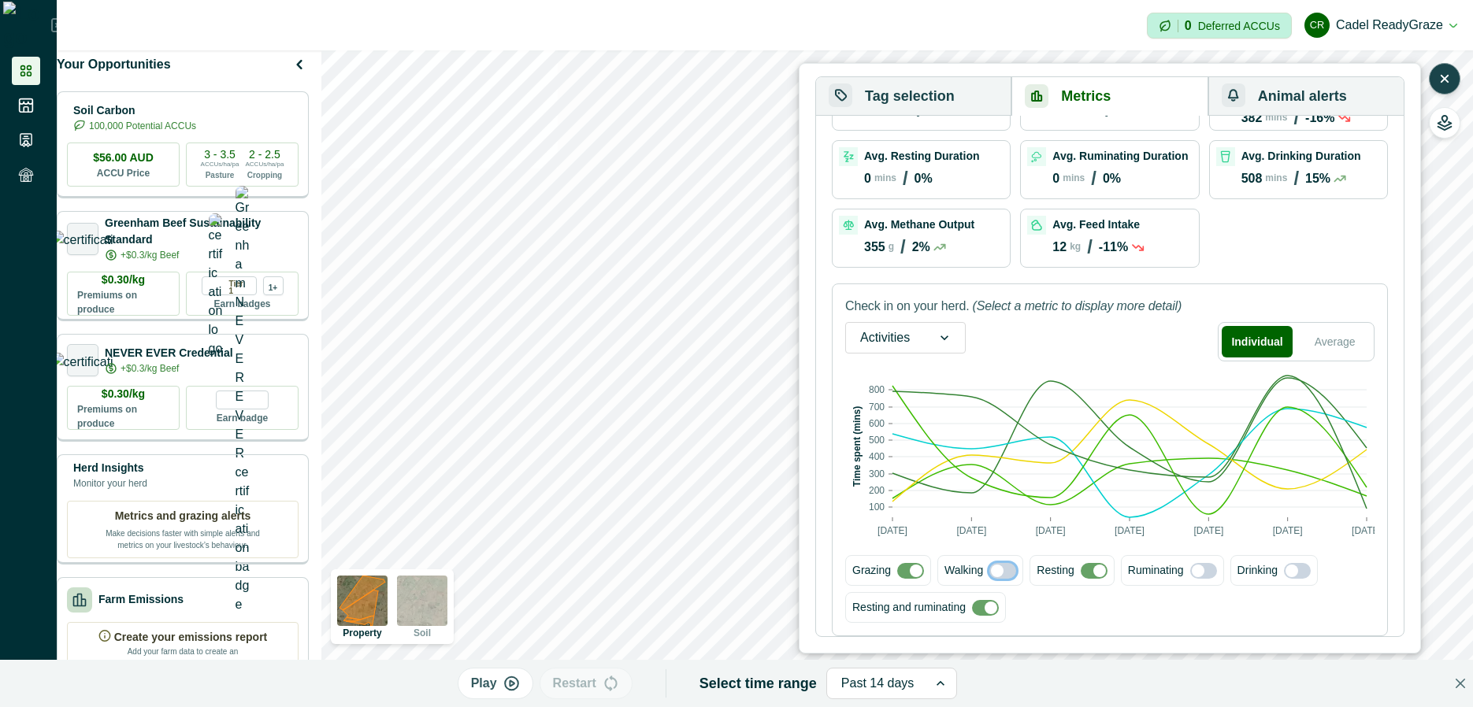
drag, startPoint x: 1096, startPoint y: 574, endPoint x: 1091, endPoint y: 586, distance: 13.5
click at [1096, 576] on span at bounding box center [1099, 571] width 13 height 13
drag, startPoint x: 986, startPoint y: 609, endPoint x: 1034, endPoint y: 609, distance: 48.8
click at [986, 609] on span at bounding box center [991, 608] width 13 height 13
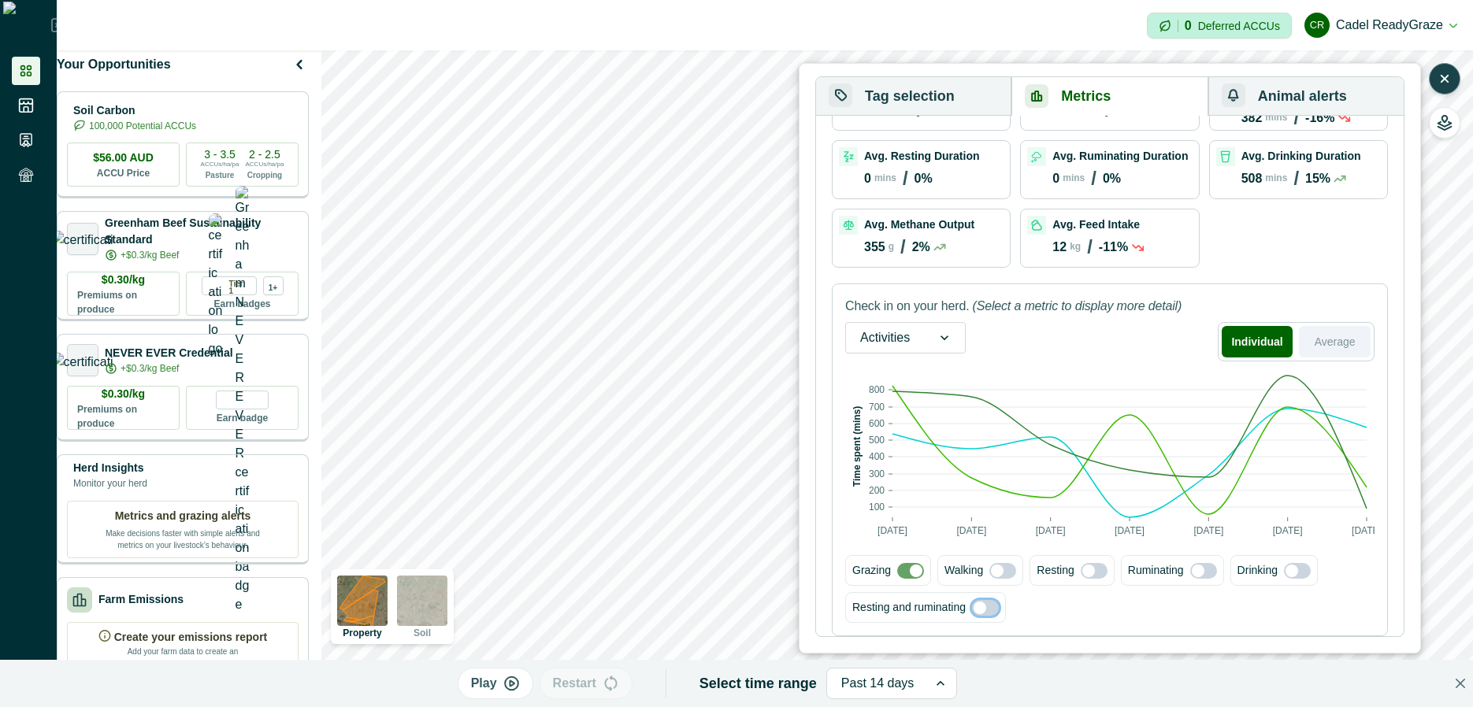
click at [1349, 347] on button "Average" at bounding box center [1335, 342] width 72 height 32
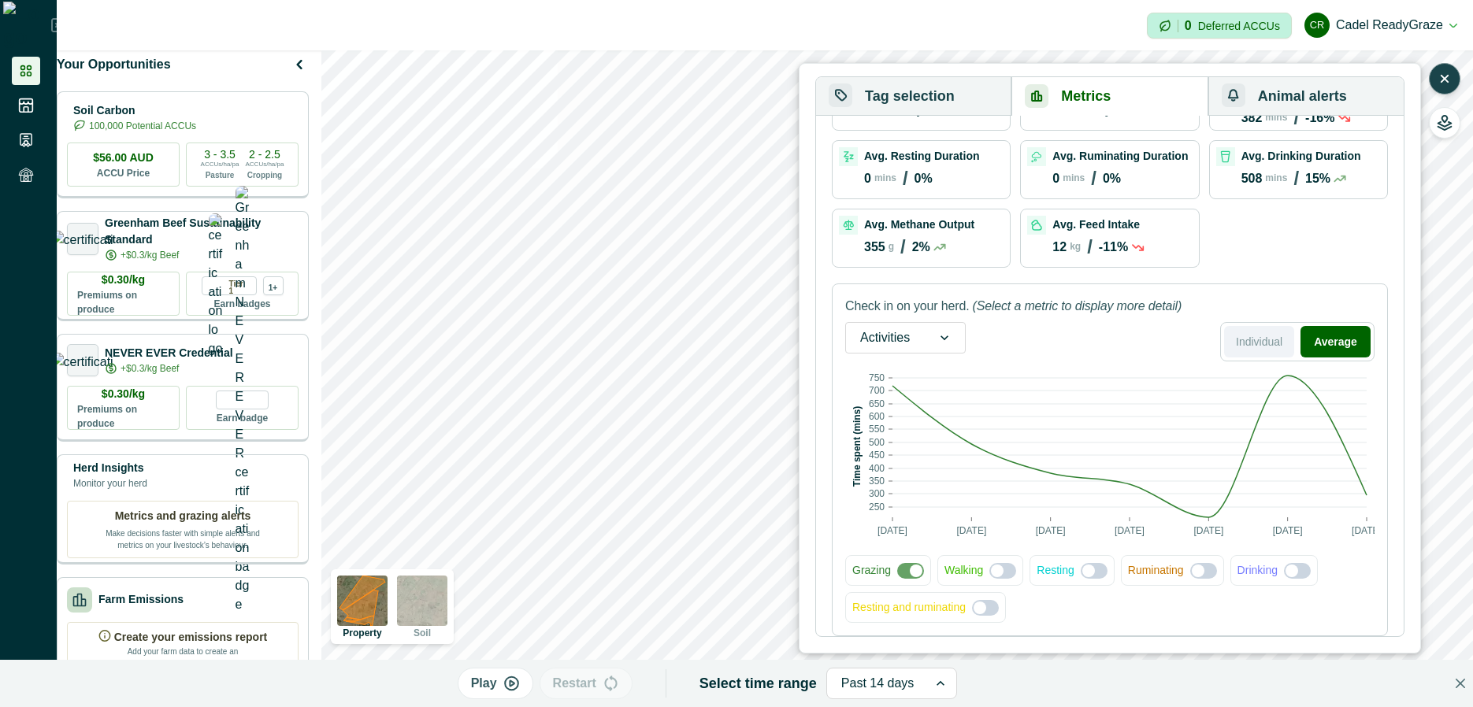
click at [1265, 349] on button "Individual" at bounding box center [1259, 342] width 70 height 32
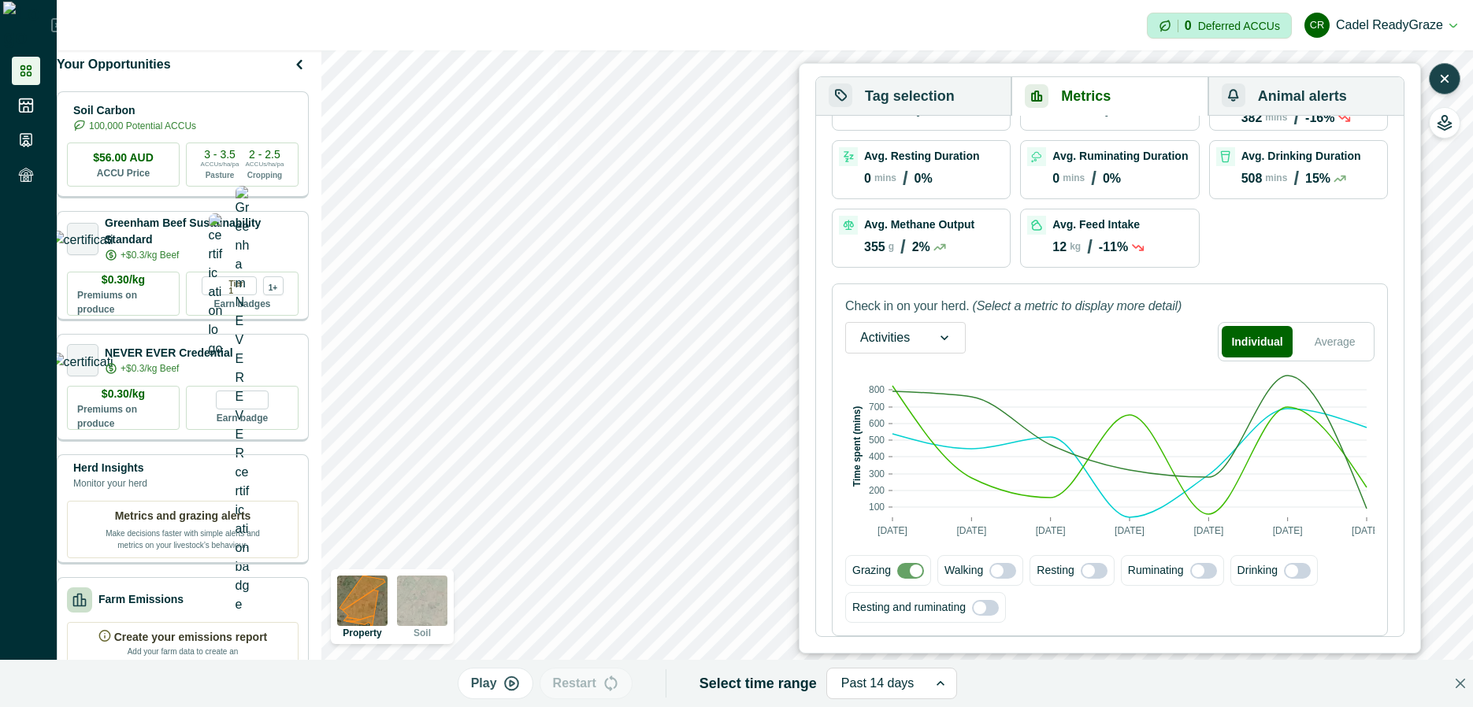
click at [908, 569] on span at bounding box center [910, 571] width 27 height 16
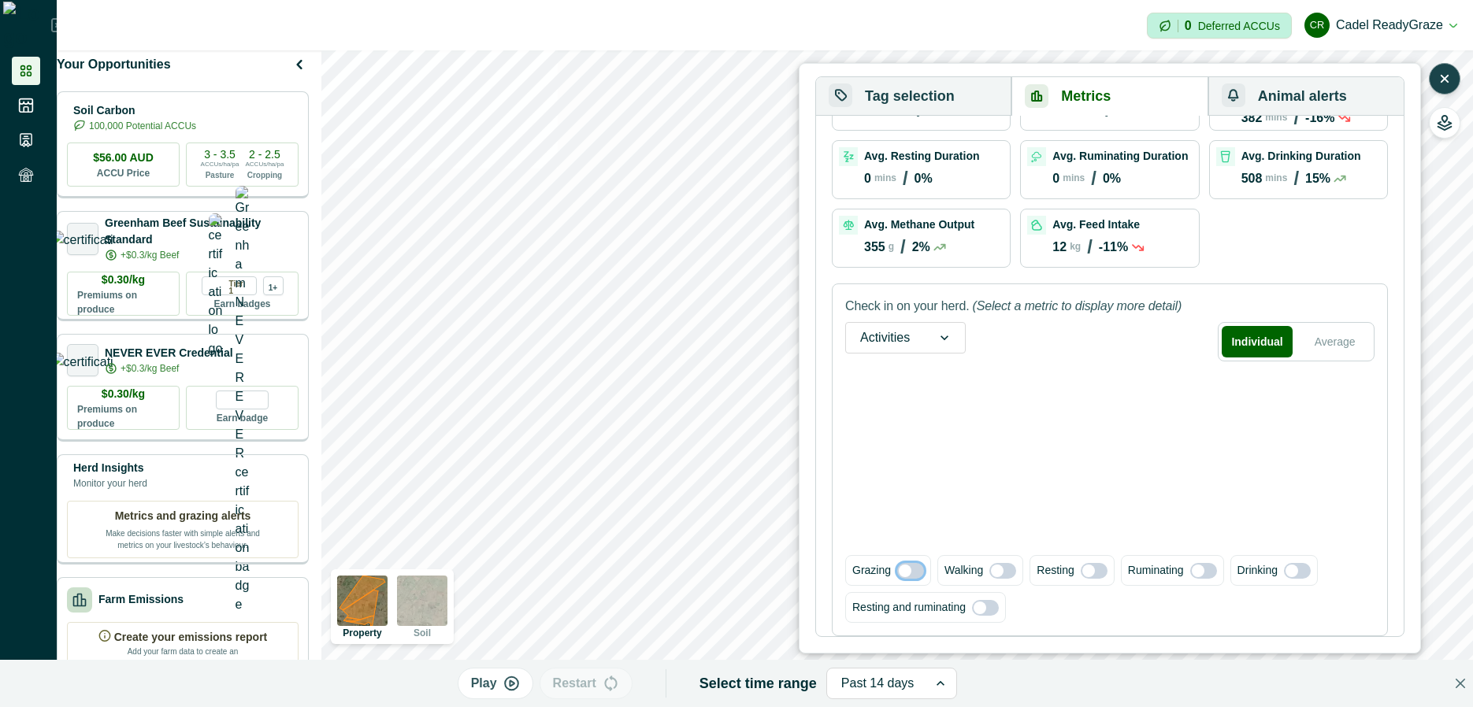
click at [906, 566] on span at bounding box center [905, 571] width 13 height 13
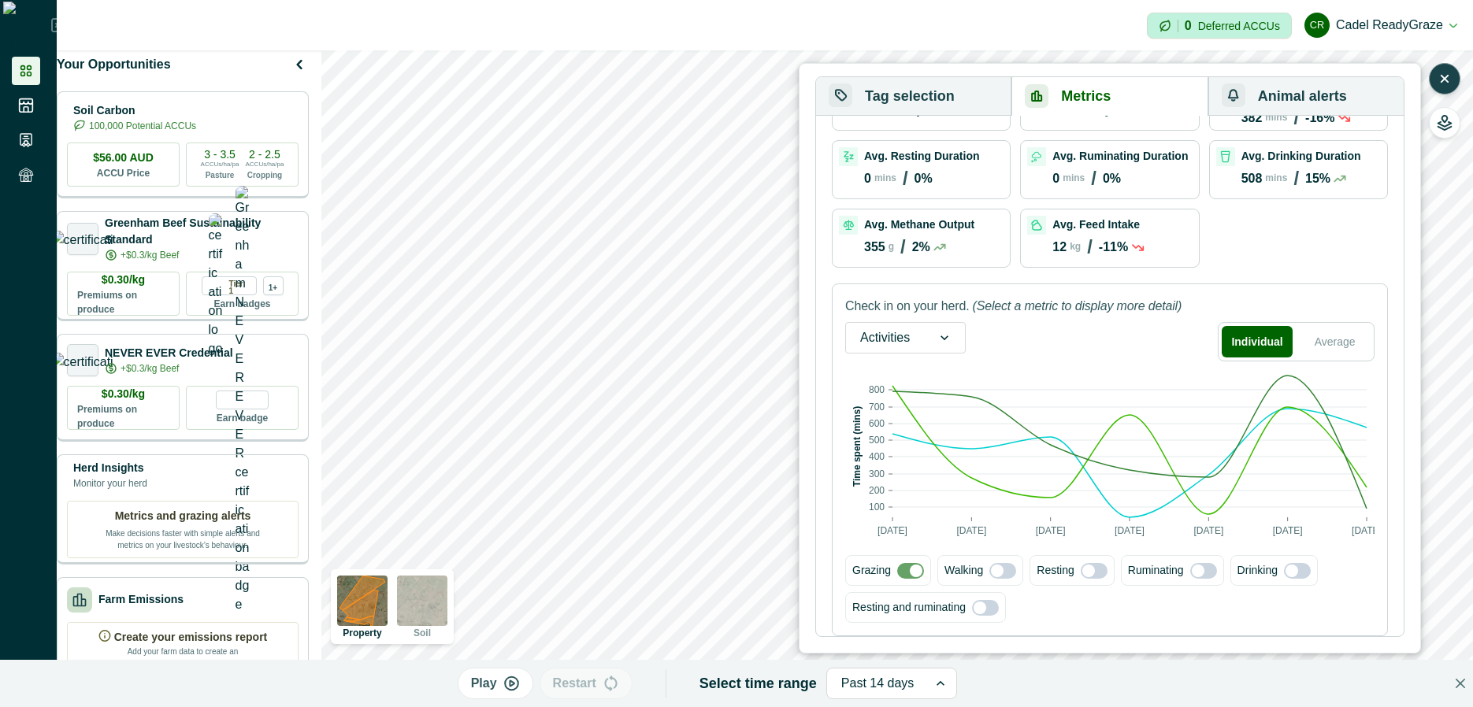
click at [911, 570] on span at bounding box center [916, 571] width 13 height 13
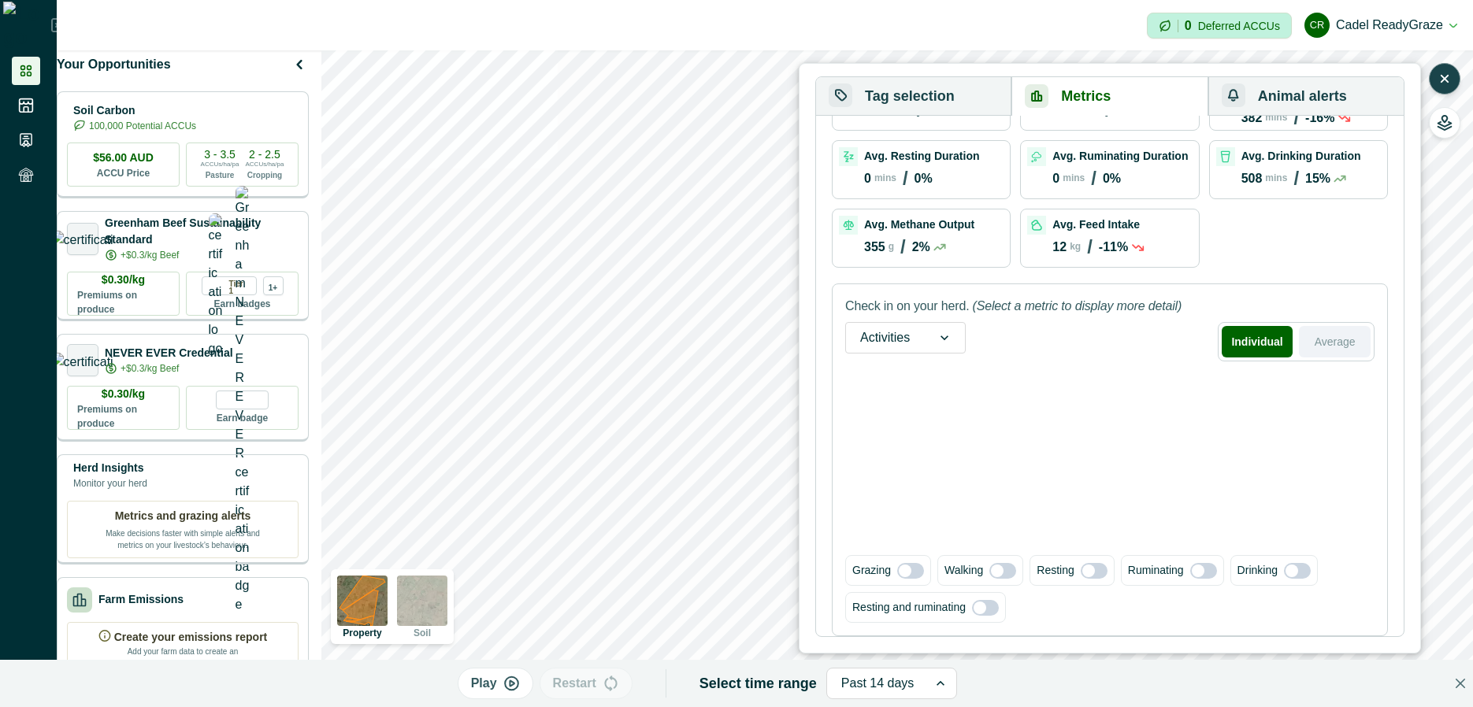
click at [1331, 340] on button "Average" at bounding box center [1335, 342] width 72 height 32
click at [1260, 345] on button "Individual" at bounding box center [1259, 342] width 70 height 32
click at [904, 579] on div "Grazing" at bounding box center [888, 570] width 86 height 31
click at [911, 570] on span at bounding box center [910, 571] width 27 height 16
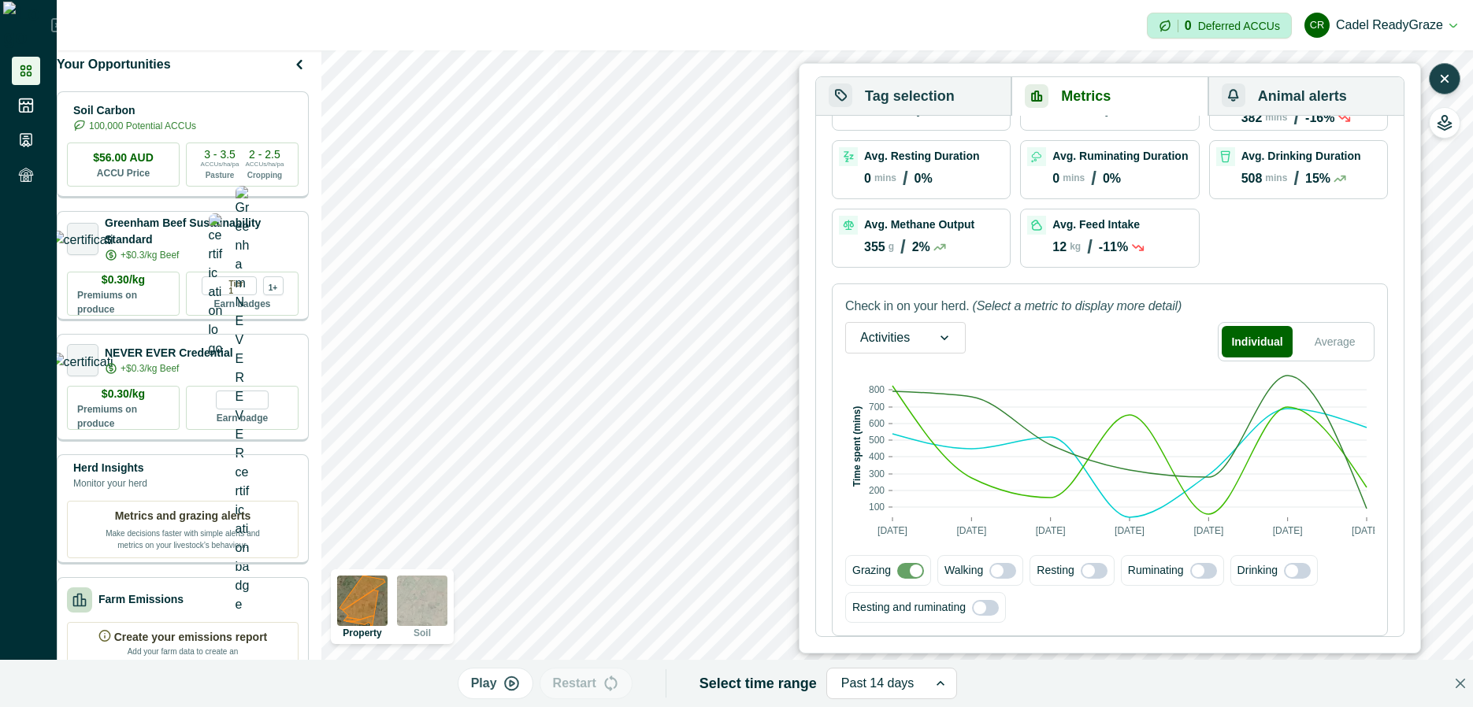
click at [912, 570] on span at bounding box center [916, 571] width 13 height 13
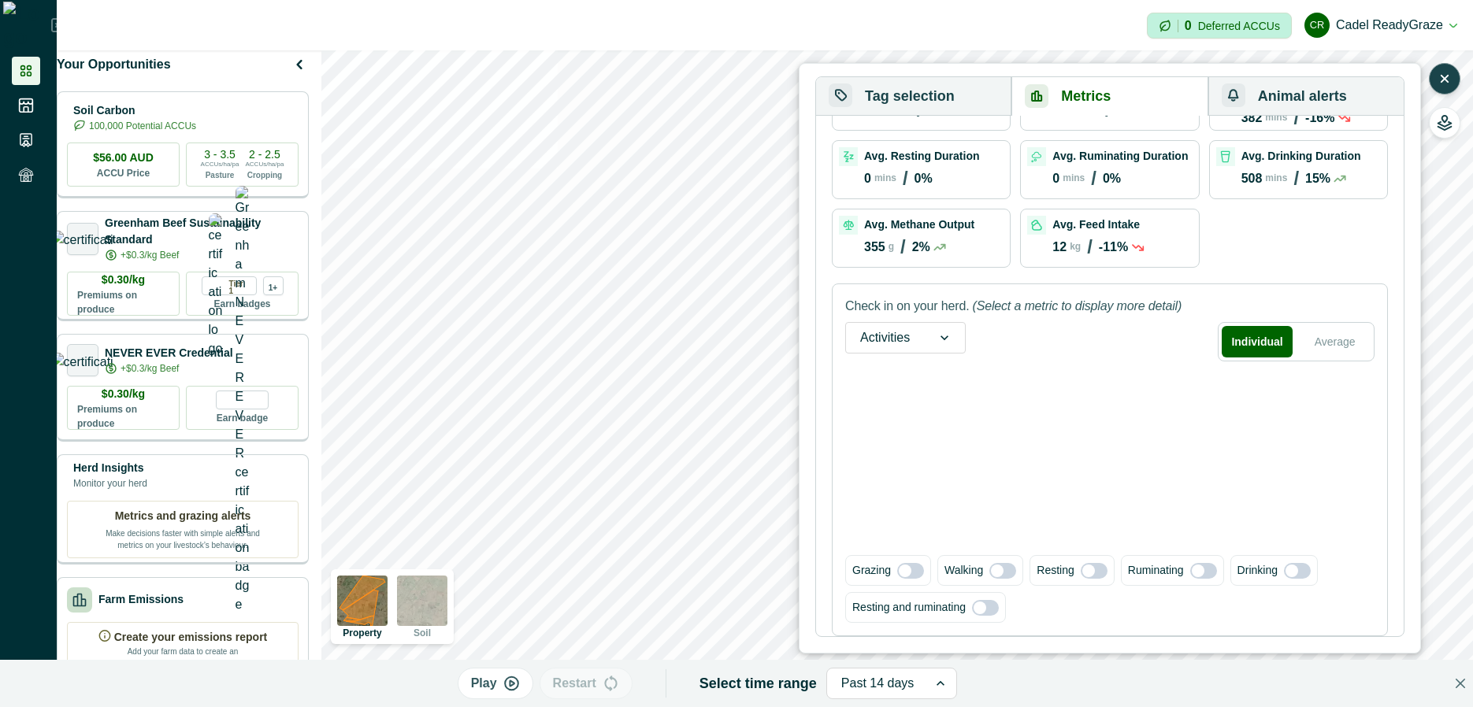
click at [912, 570] on span at bounding box center [910, 571] width 27 height 16
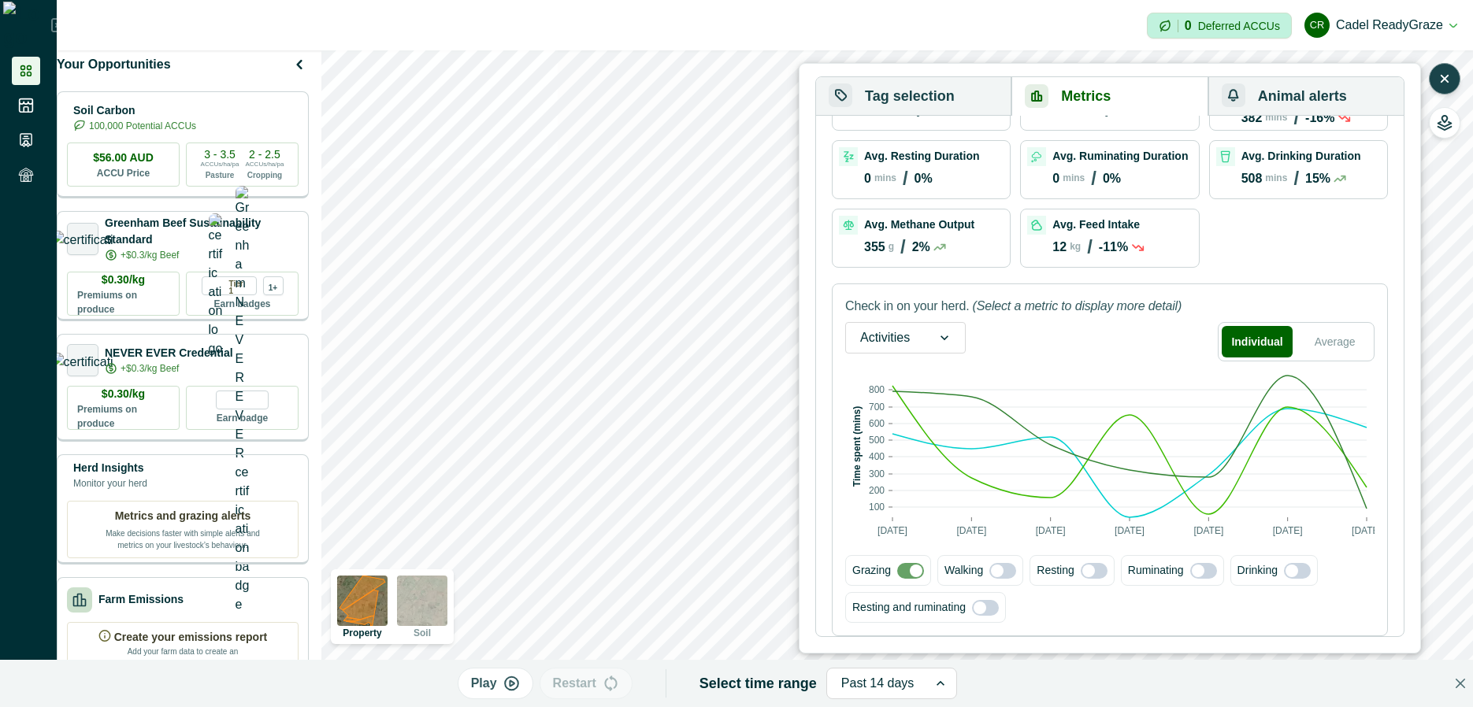
drag, startPoint x: 1346, startPoint y: 333, endPoint x: 1311, endPoint y: 361, distance: 44.9
click at [1346, 336] on button "Average" at bounding box center [1335, 342] width 72 height 32
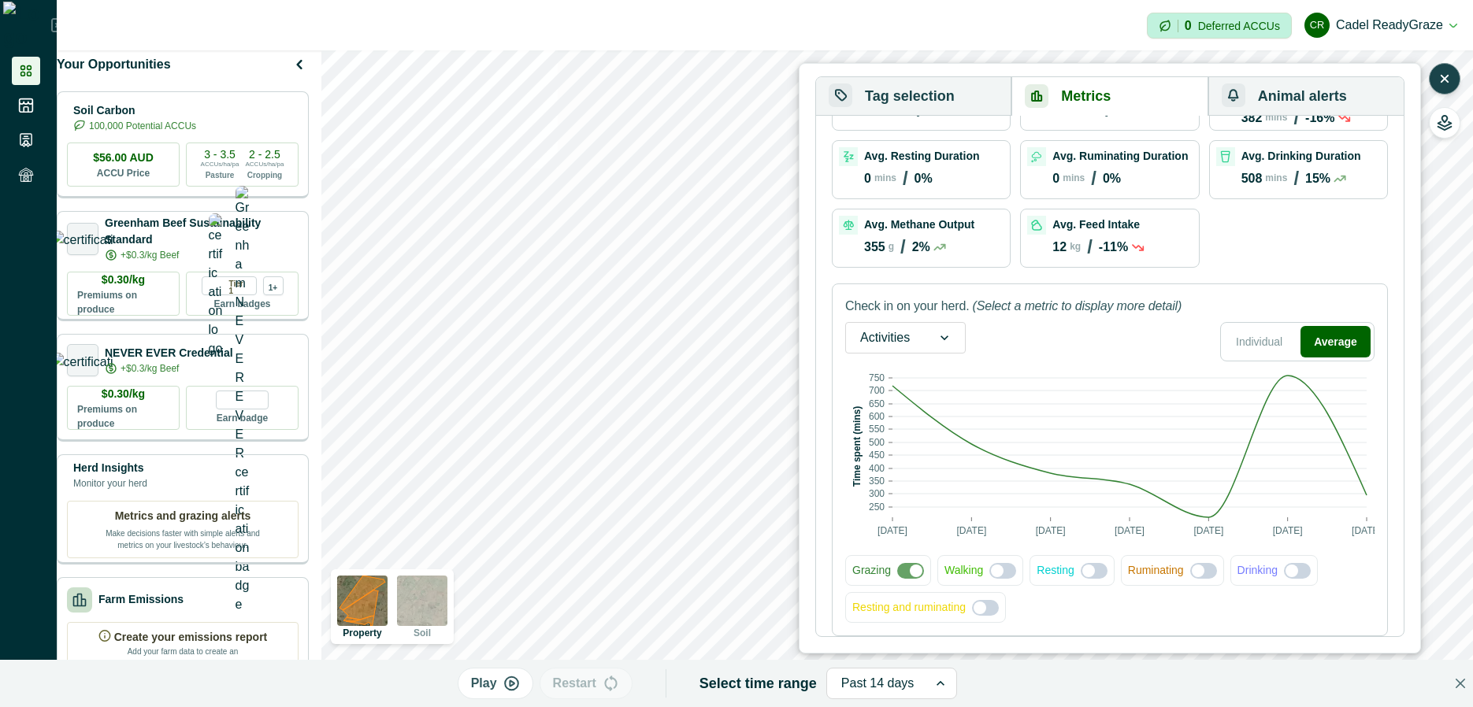
click at [916, 570] on span at bounding box center [916, 571] width 13 height 13
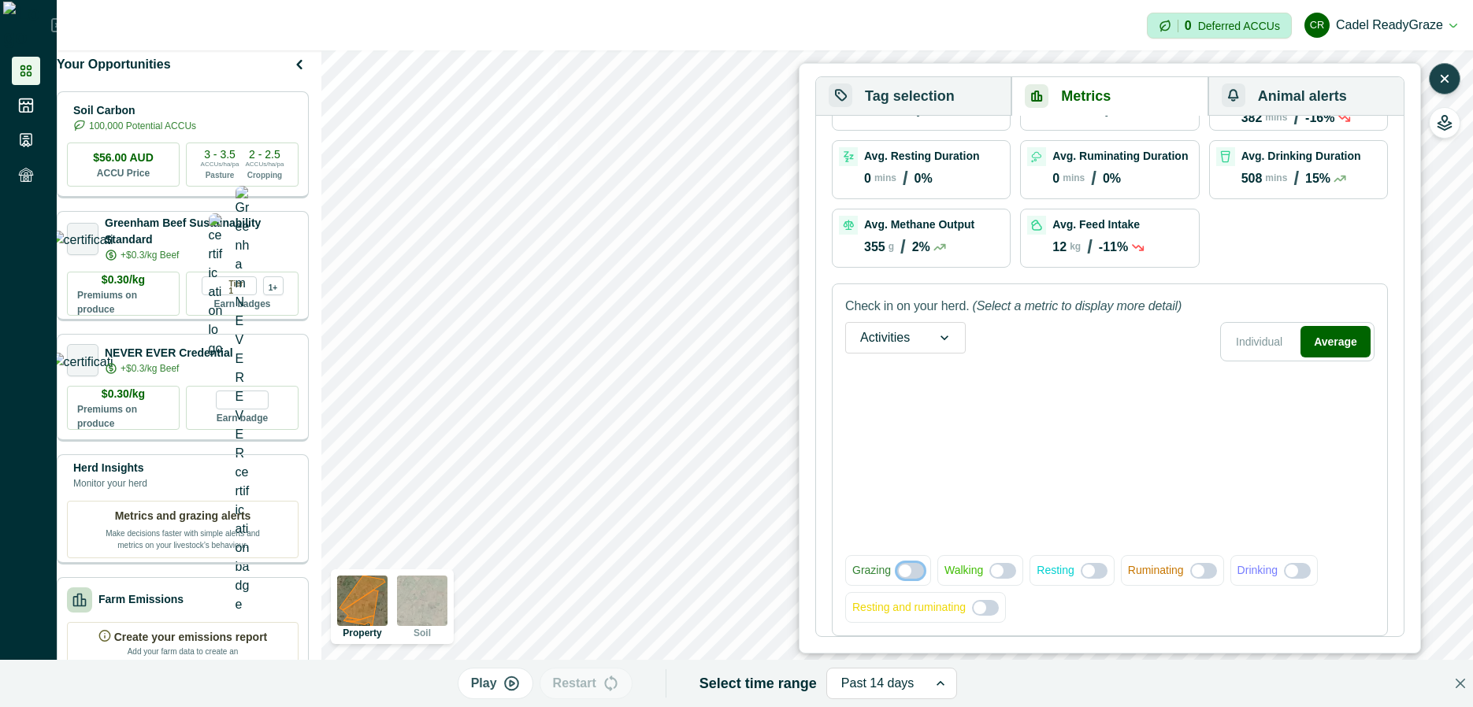
click at [916, 570] on span at bounding box center [910, 571] width 27 height 16
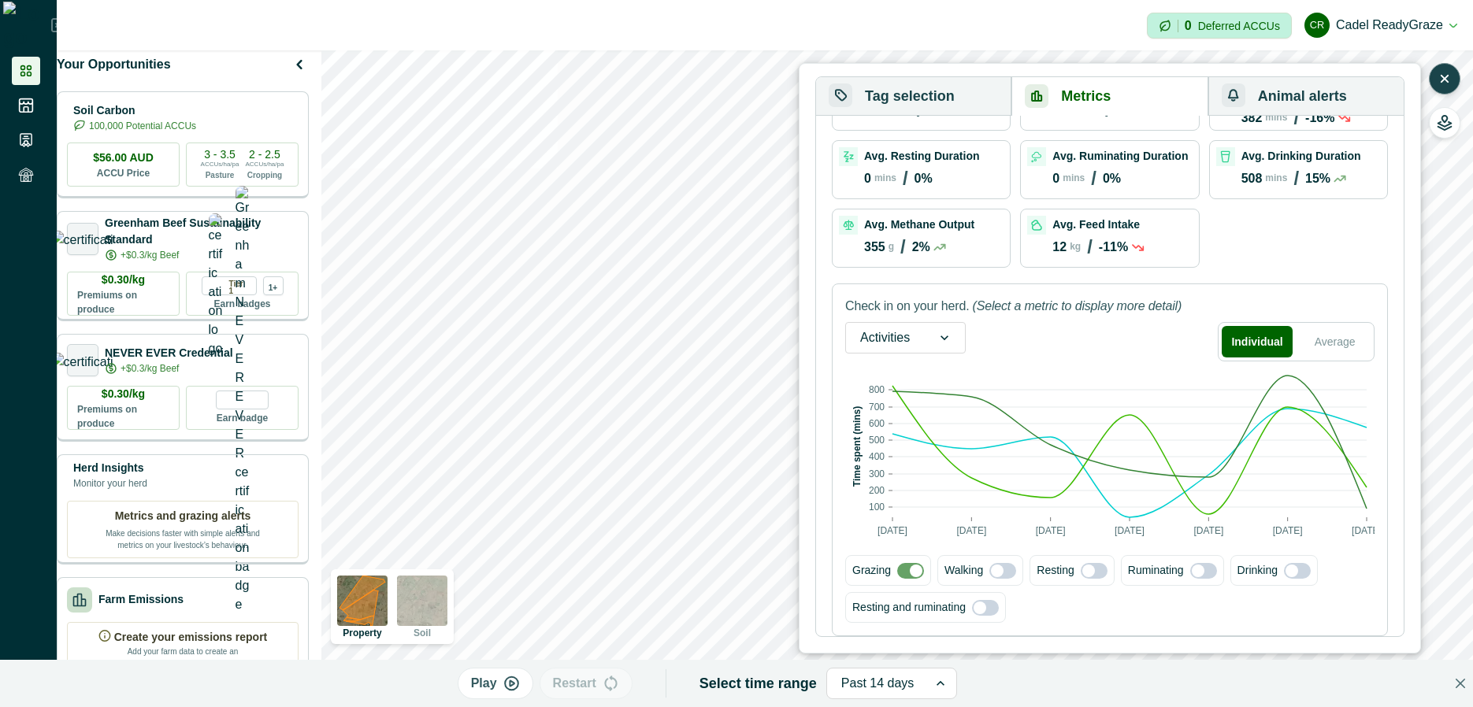
click at [911, 574] on span at bounding box center [916, 571] width 13 height 13
click at [1093, 614] on div "Grazing Walking Resting Ruminating Drinking Resting and ruminating" at bounding box center [1109, 589] width 529 height 68
click at [1087, 574] on span at bounding box center [1088, 571] width 13 height 13
click at [1091, 578] on span at bounding box center [1094, 571] width 27 height 16
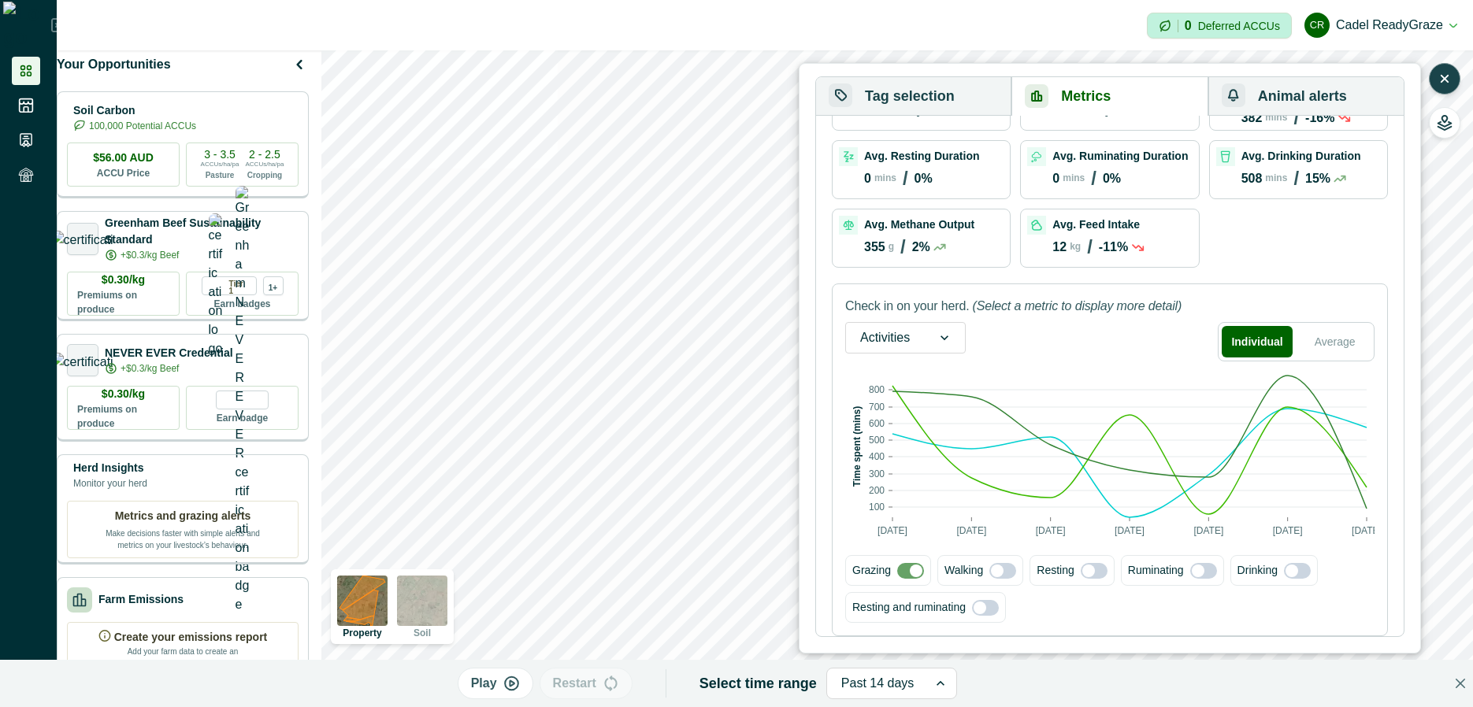
click at [1005, 577] on span at bounding box center [1002, 571] width 27 height 16
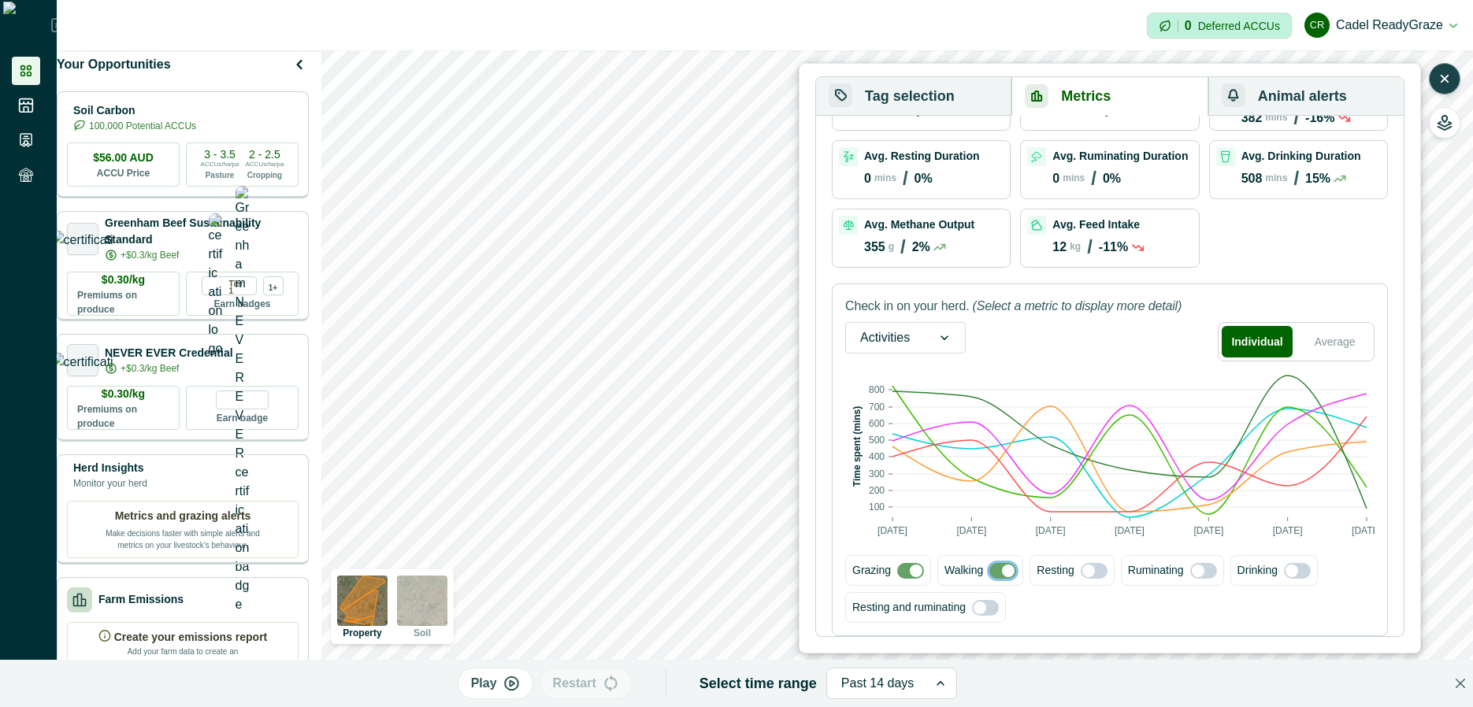
click at [921, 577] on label at bounding box center [910, 571] width 27 height 16
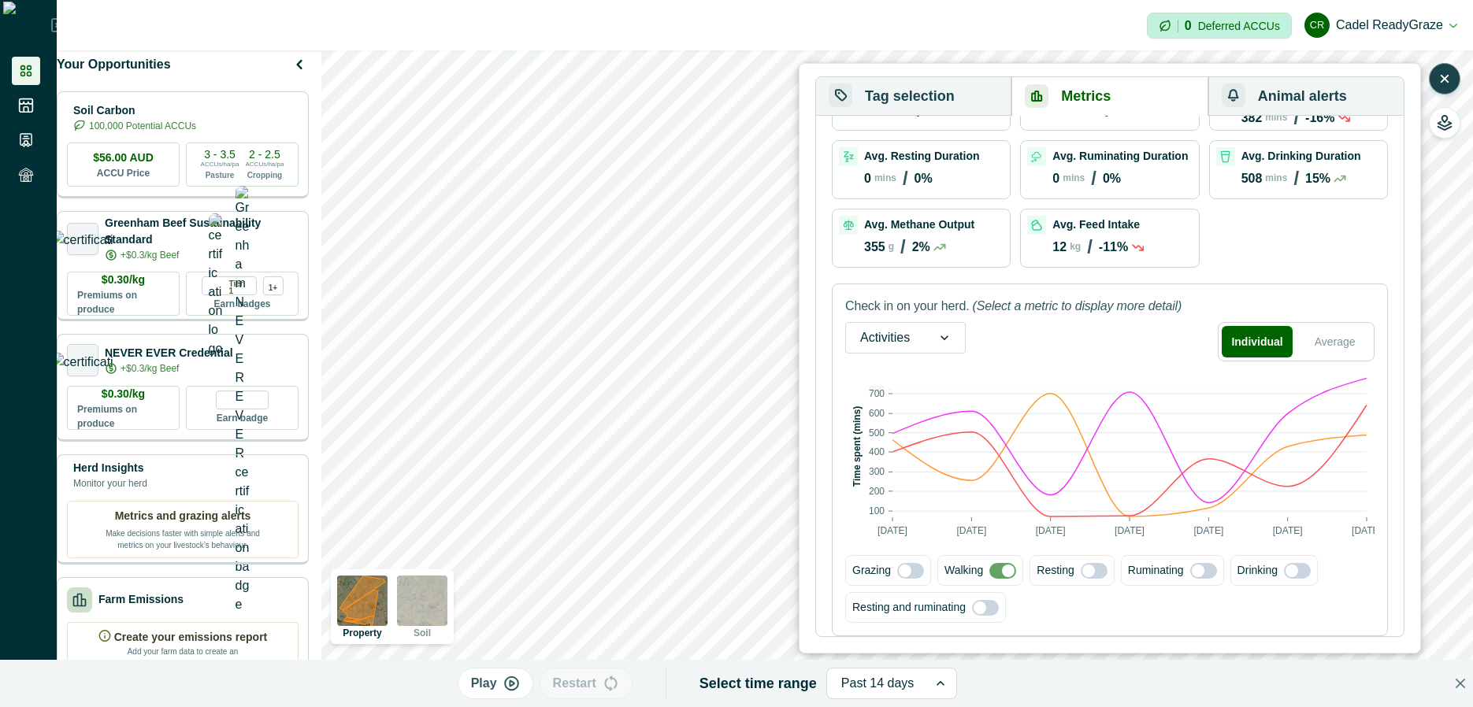
click at [907, 574] on span at bounding box center [905, 571] width 13 height 13
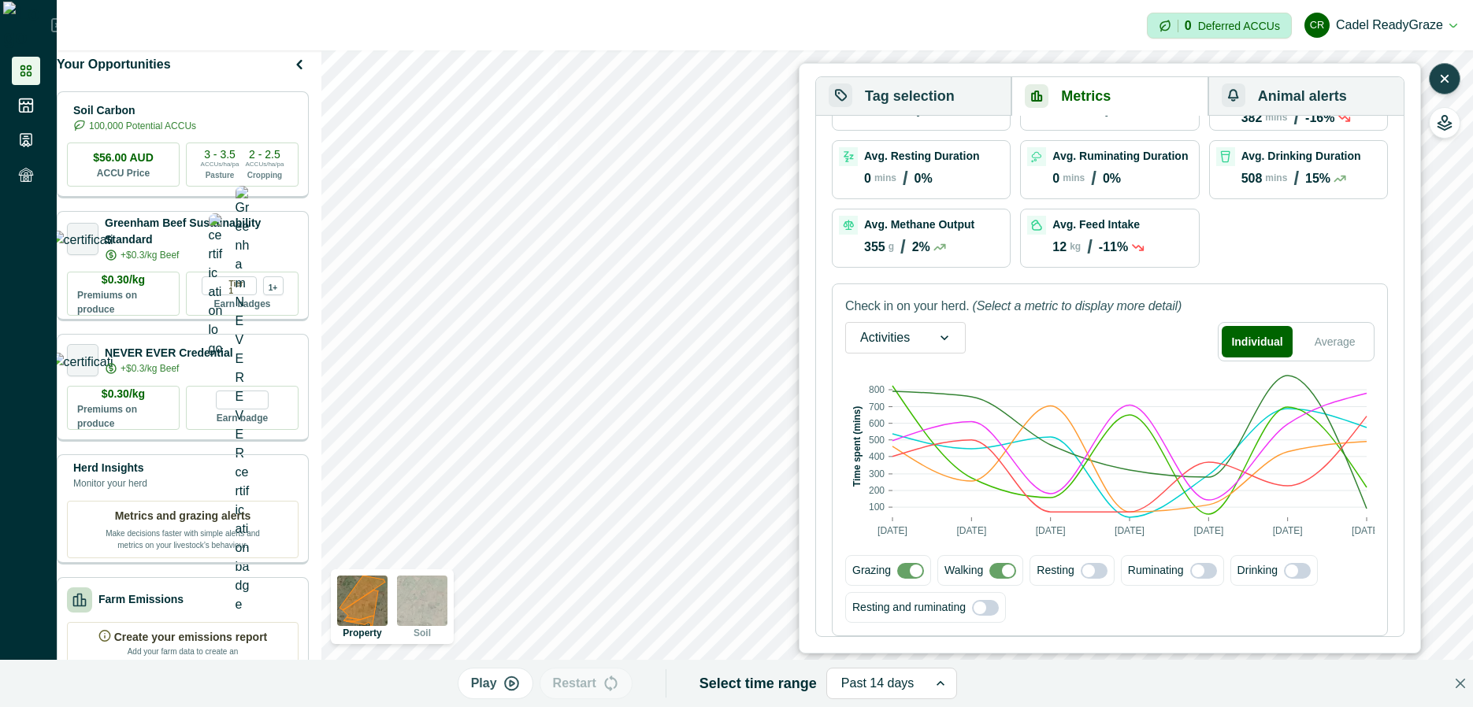
click at [907, 574] on span at bounding box center [910, 571] width 27 height 16
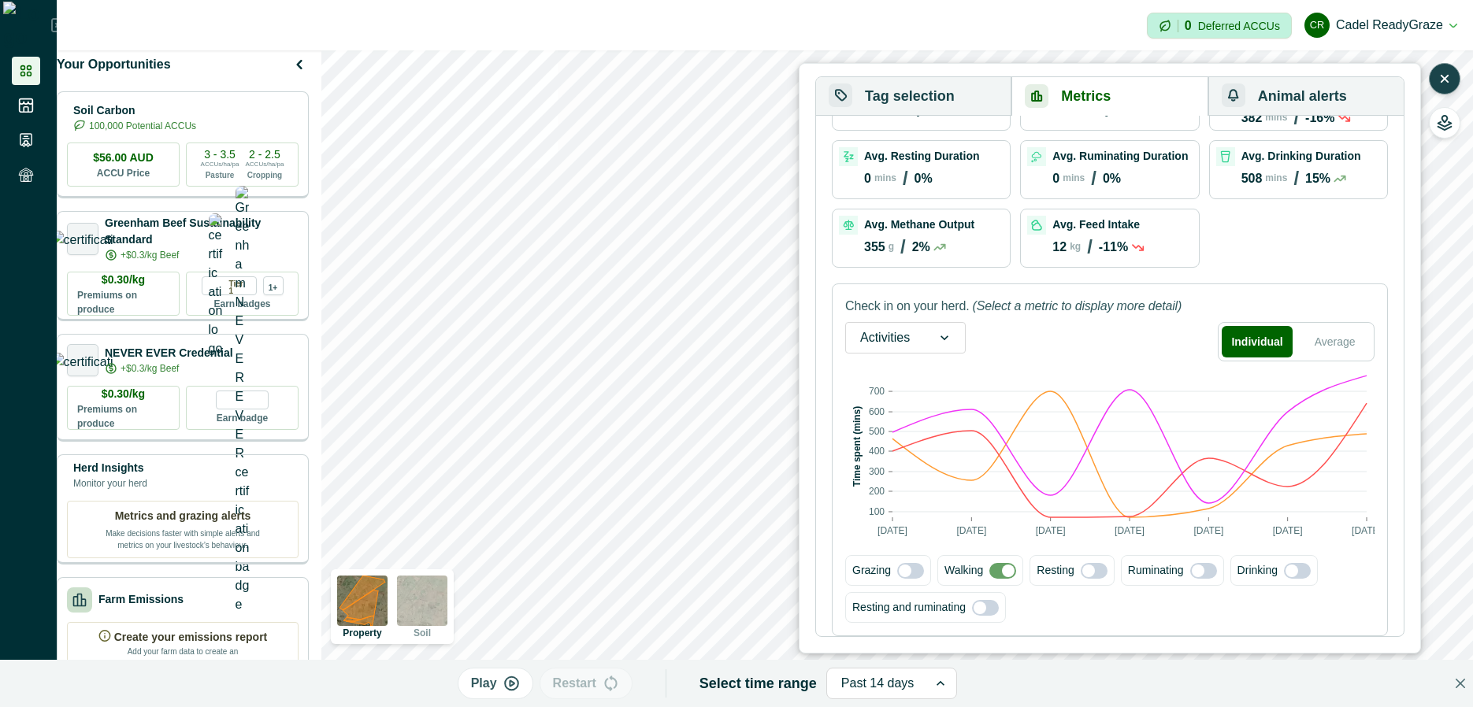
click at [1007, 576] on span at bounding box center [1008, 571] width 13 height 13
click at [997, 576] on span at bounding box center [1002, 571] width 27 height 16
click at [1029, 603] on div "Grazing Walking Resting Ruminating Drinking Resting and ruminating" at bounding box center [1109, 589] width 529 height 68
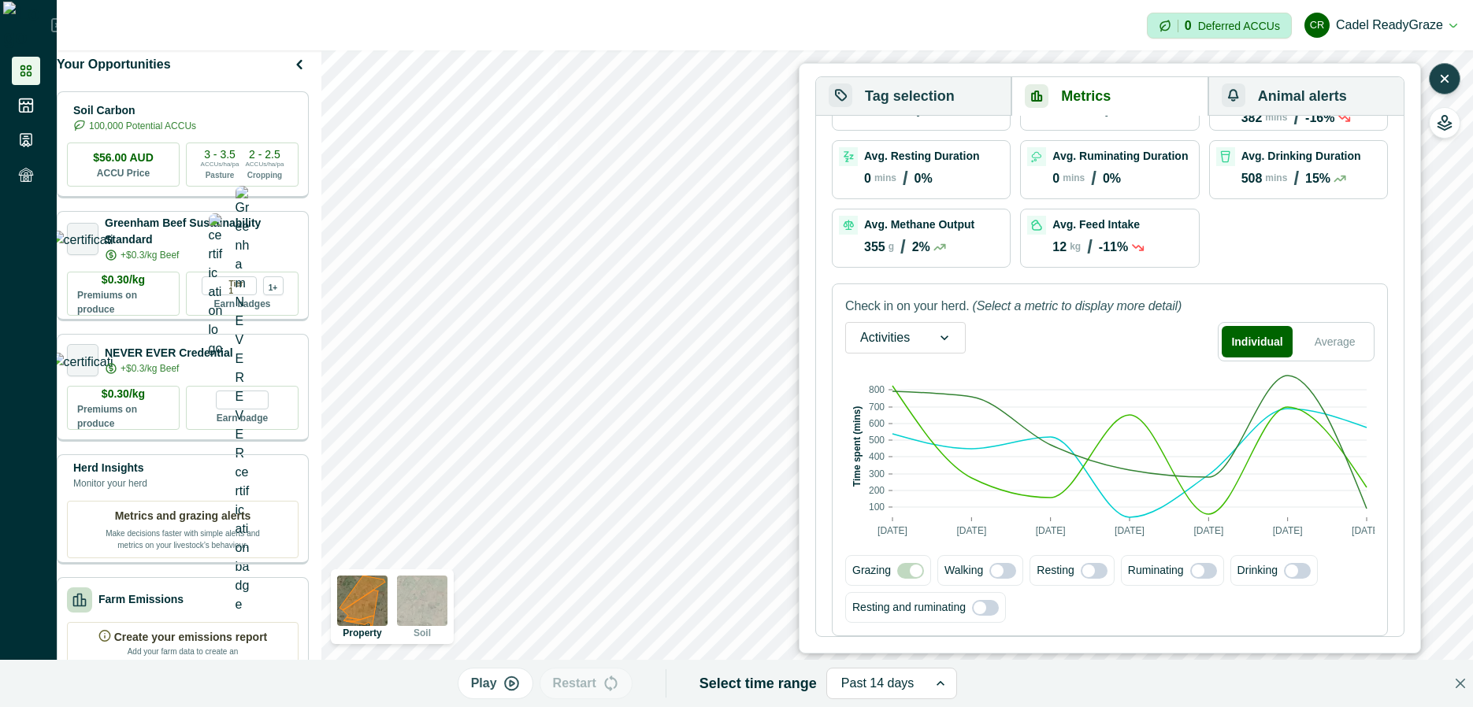
click at [999, 570] on span at bounding box center [997, 571] width 13 height 13
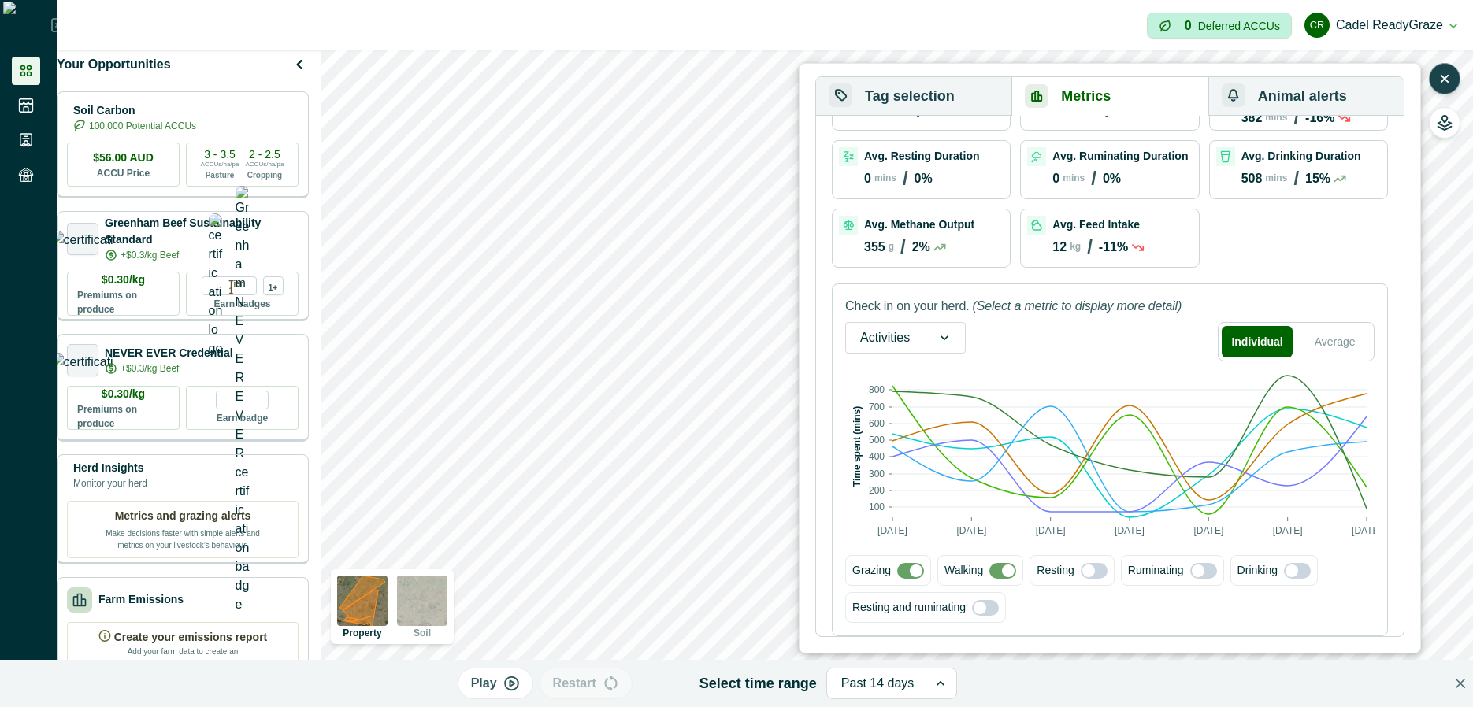
click at [907, 572] on span at bounding box center [910, 571] width 27 height 16
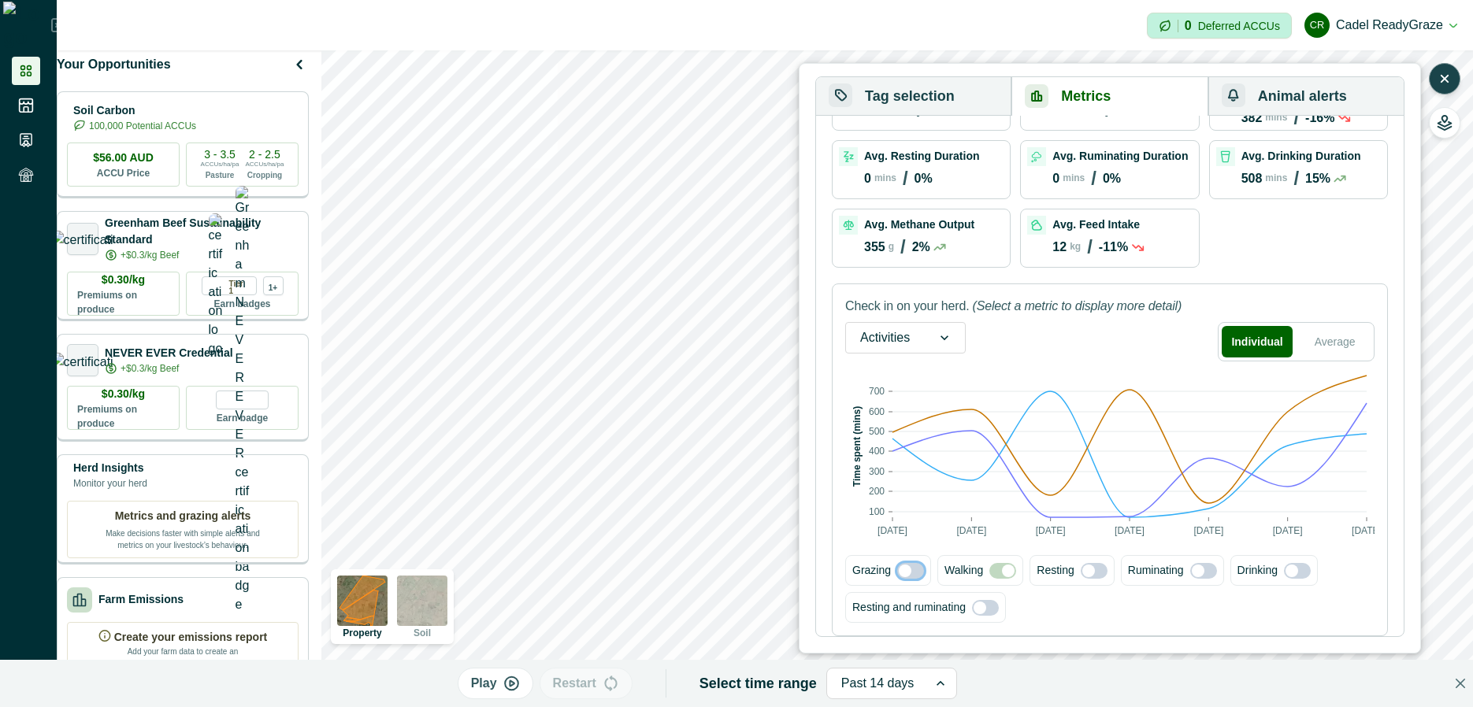
click at [917, 577] on span at bounding box center [910, 571] width 27 height 16
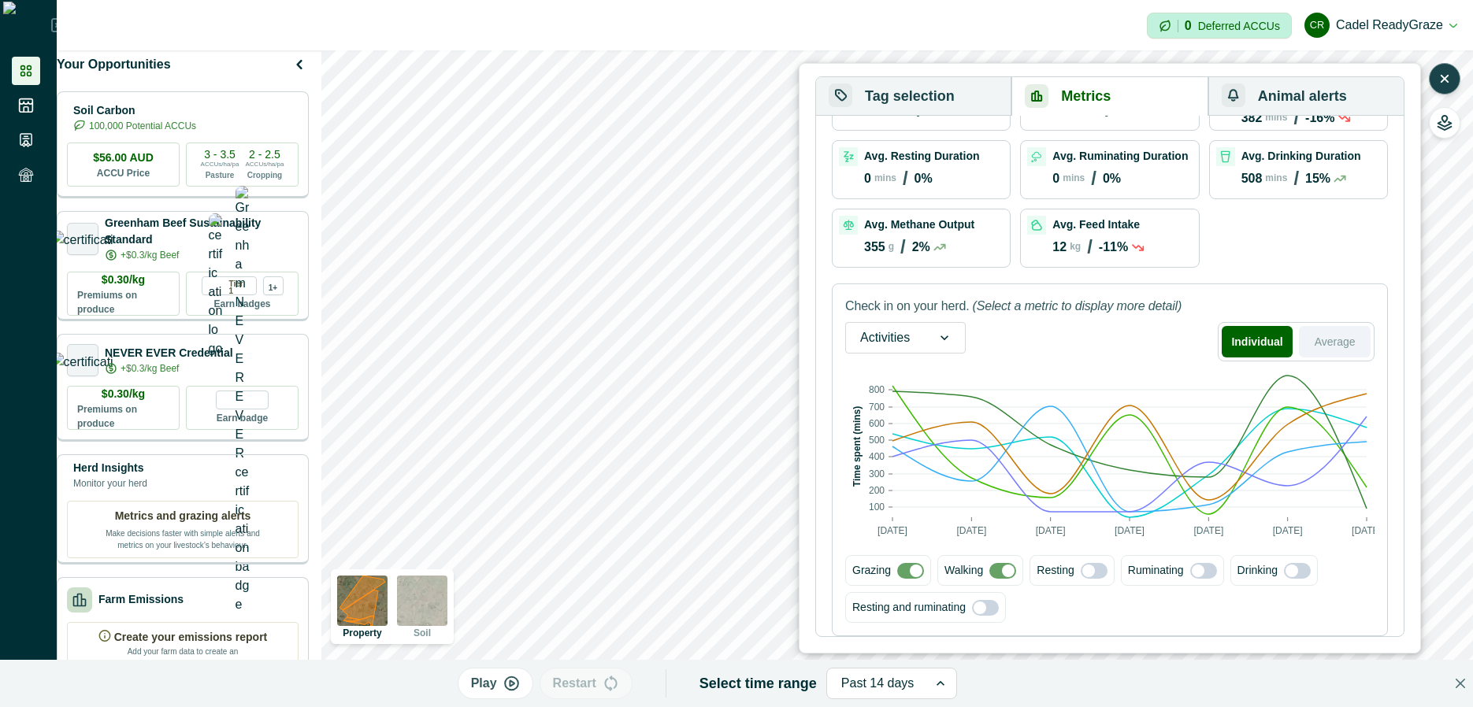
click at [1353, 341] on button "Average" at bounding box center [1335, 342] width 72 height 32
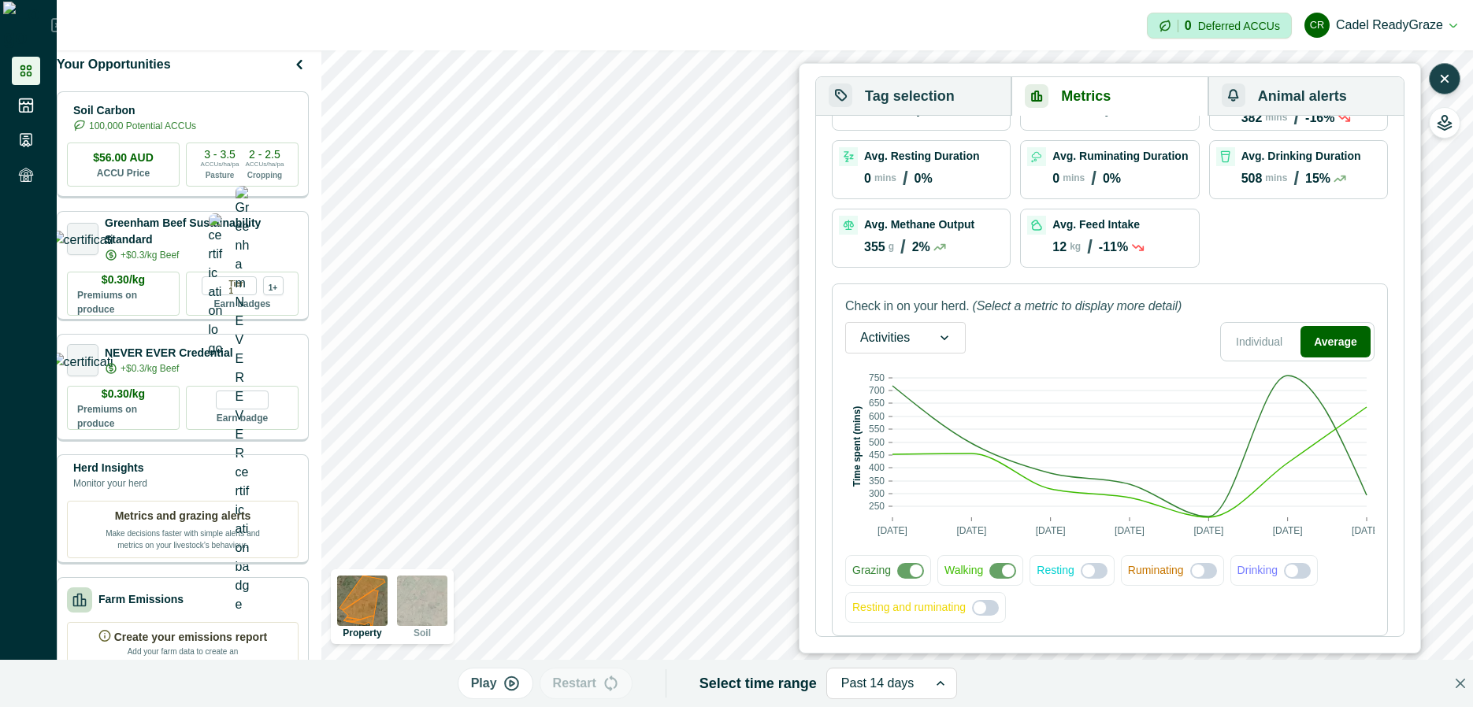
click at [937, 341] on div at bounding box center [944, 338] width 41 height 30
click at [918, 418] on div "Feed intake" at bounding box center [905, 418] width 119 height 29
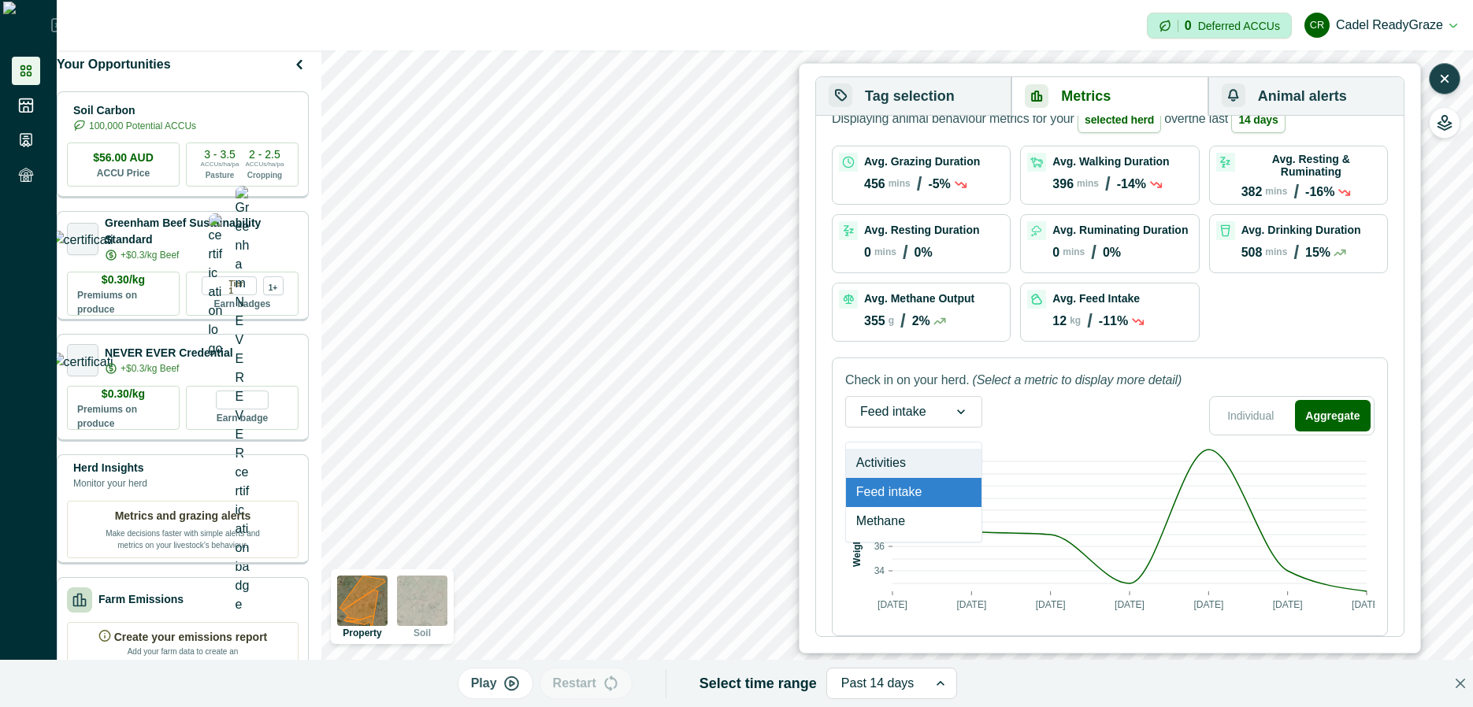
click at [891, 415] on div at bounding box center [893, 412] width 66 height 22
click at [908, 520] on div "Methane" at bounding box center [914, 521] width 136 height 29
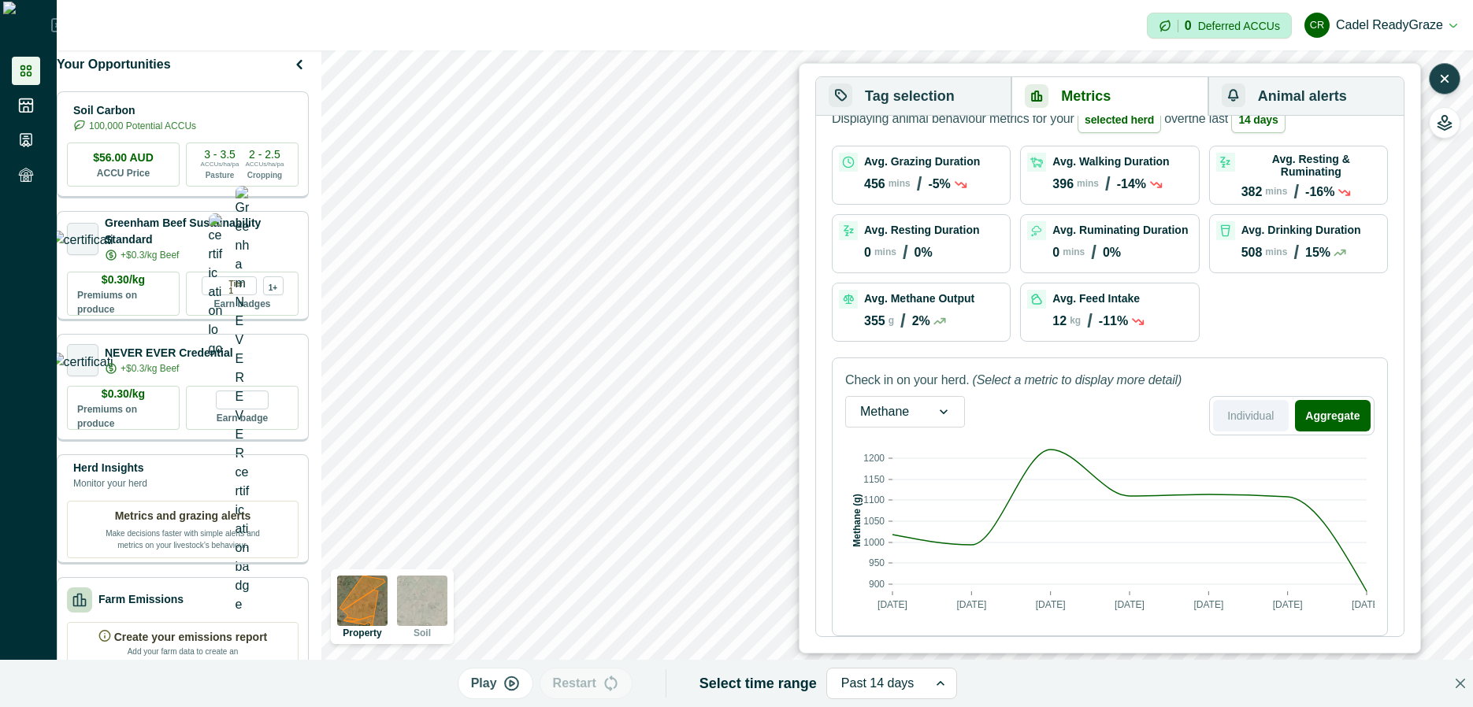
click at [1264, 407] on button "Individual" at bounding box center [1251, 416] width 76 height 32
